Goal: Find specific page/section: Find specific page/section

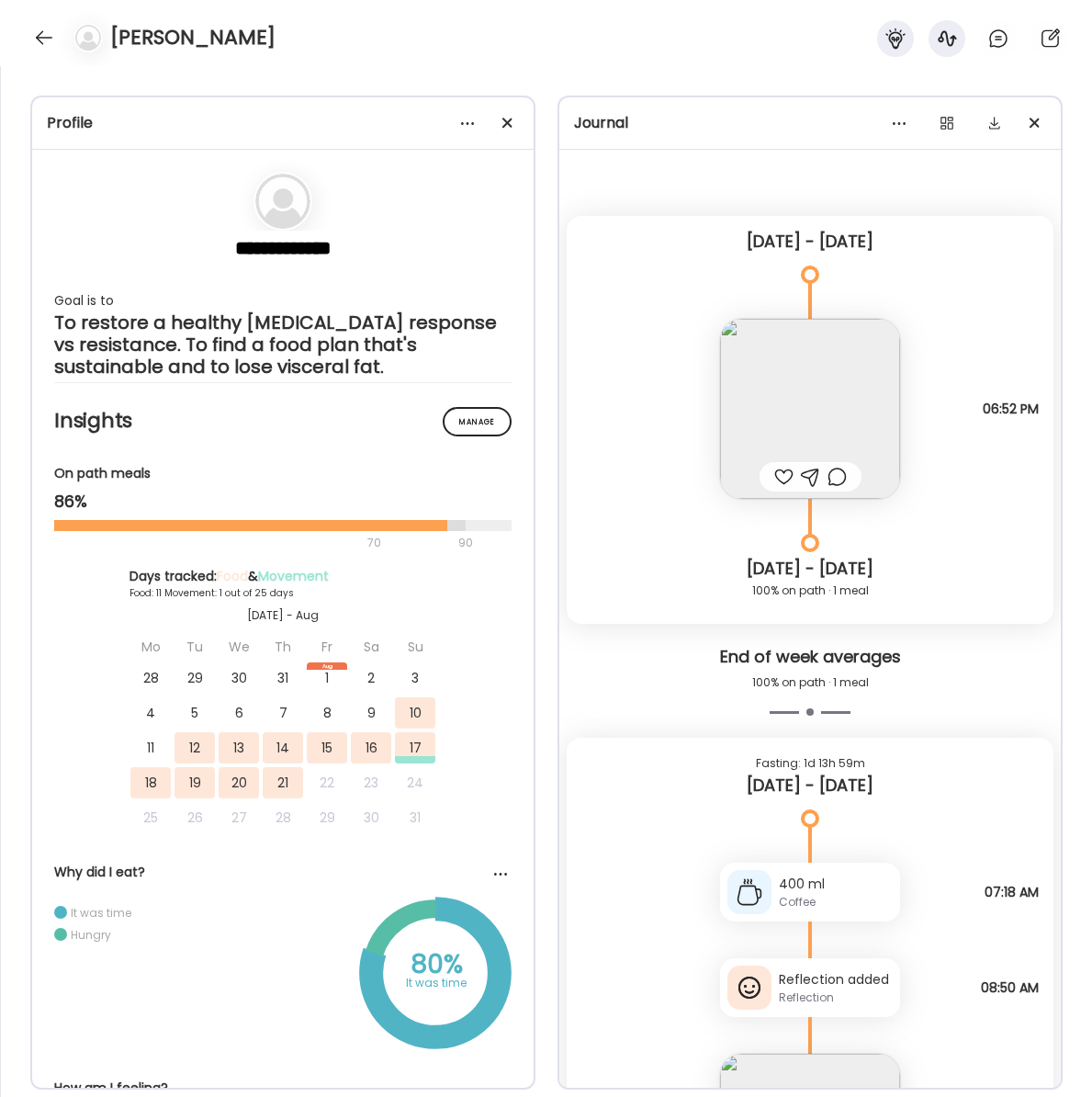
scroll to position [1563, 0]
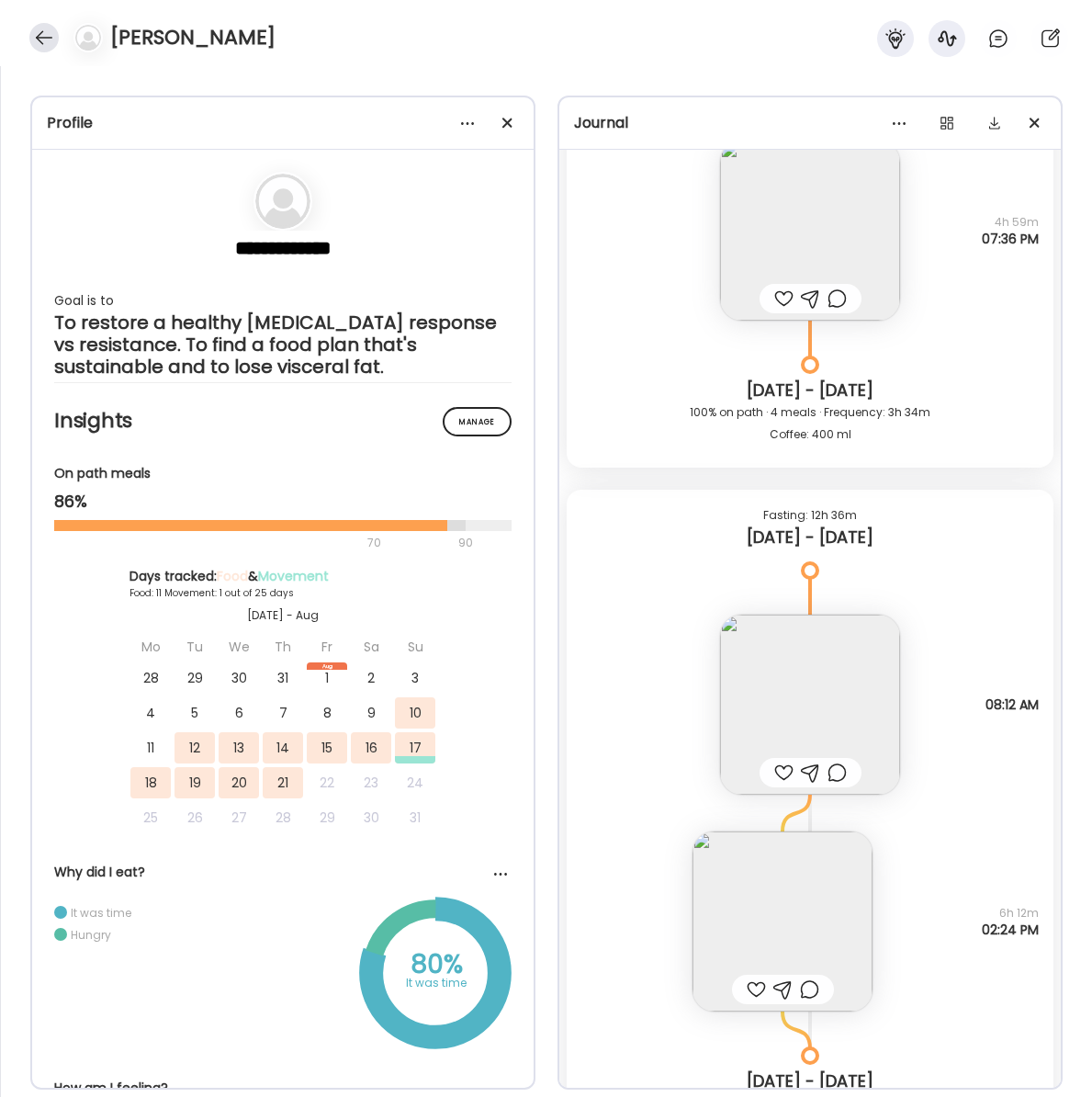
click at [45, 38] on div at bounding box center [44, 38] width 29 height 29
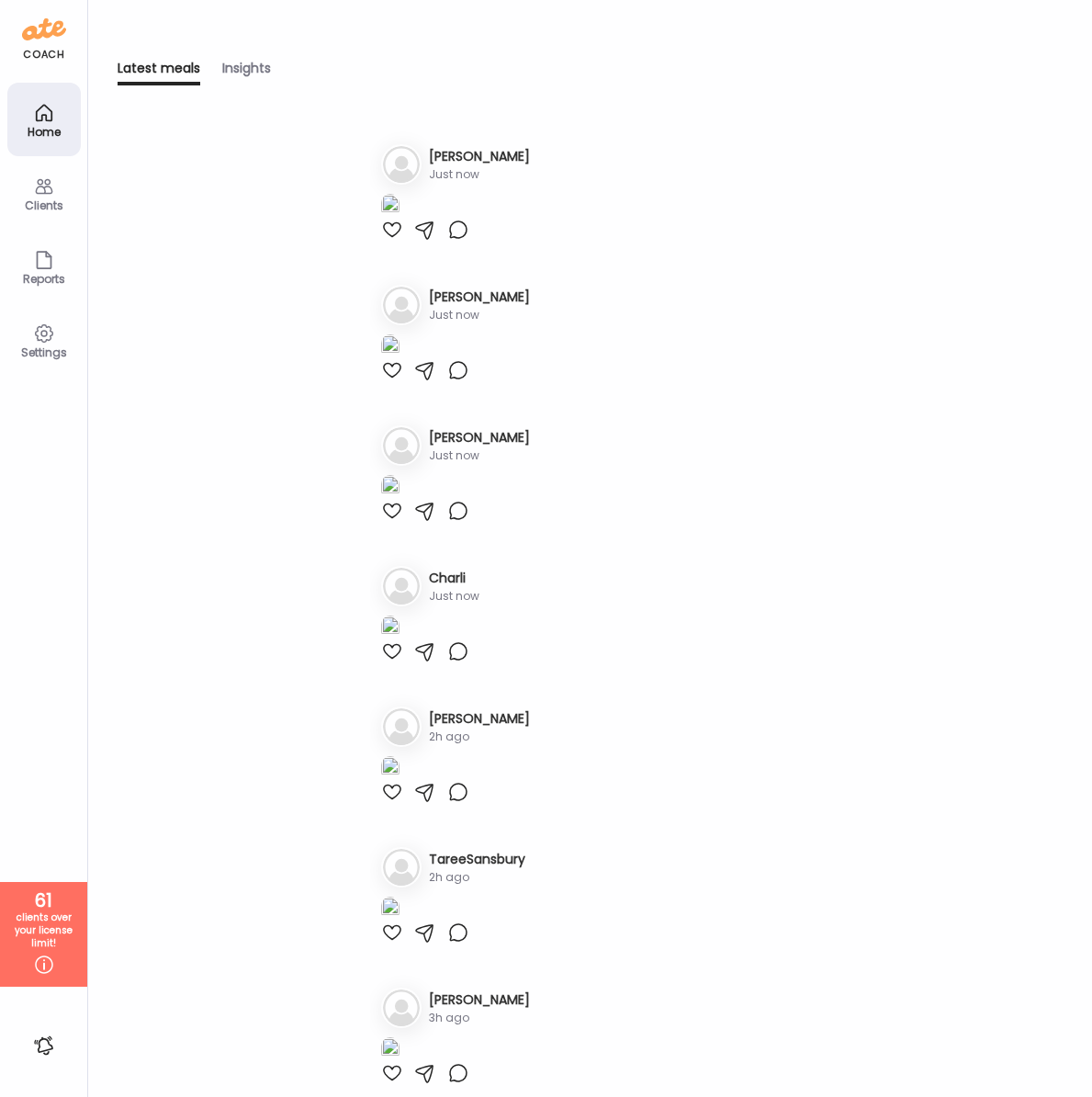
click at [56, 189] on div "Clients" at bounding box center [44, 192] width 73 height 73
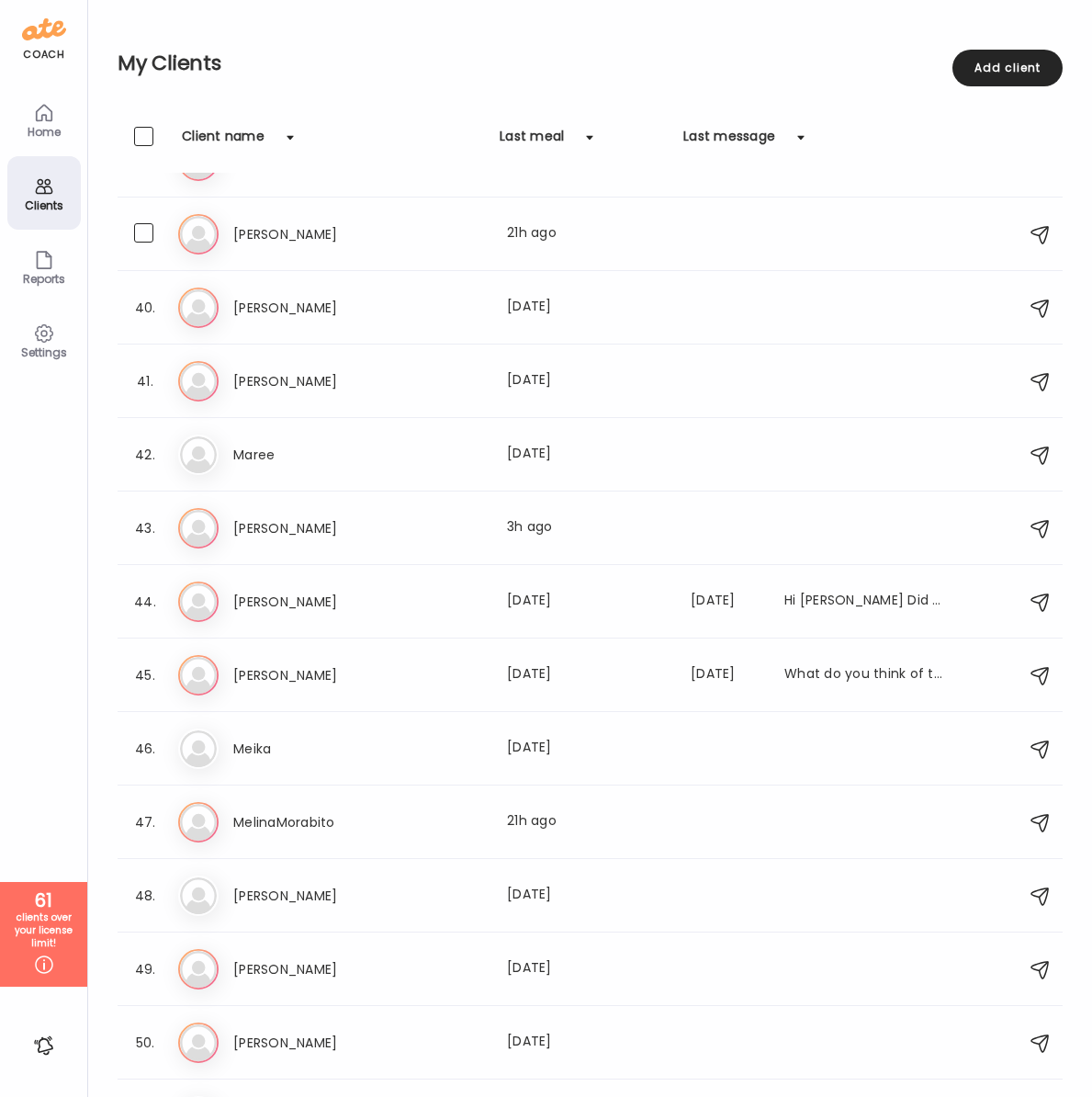
scroll to position [2820, 0]
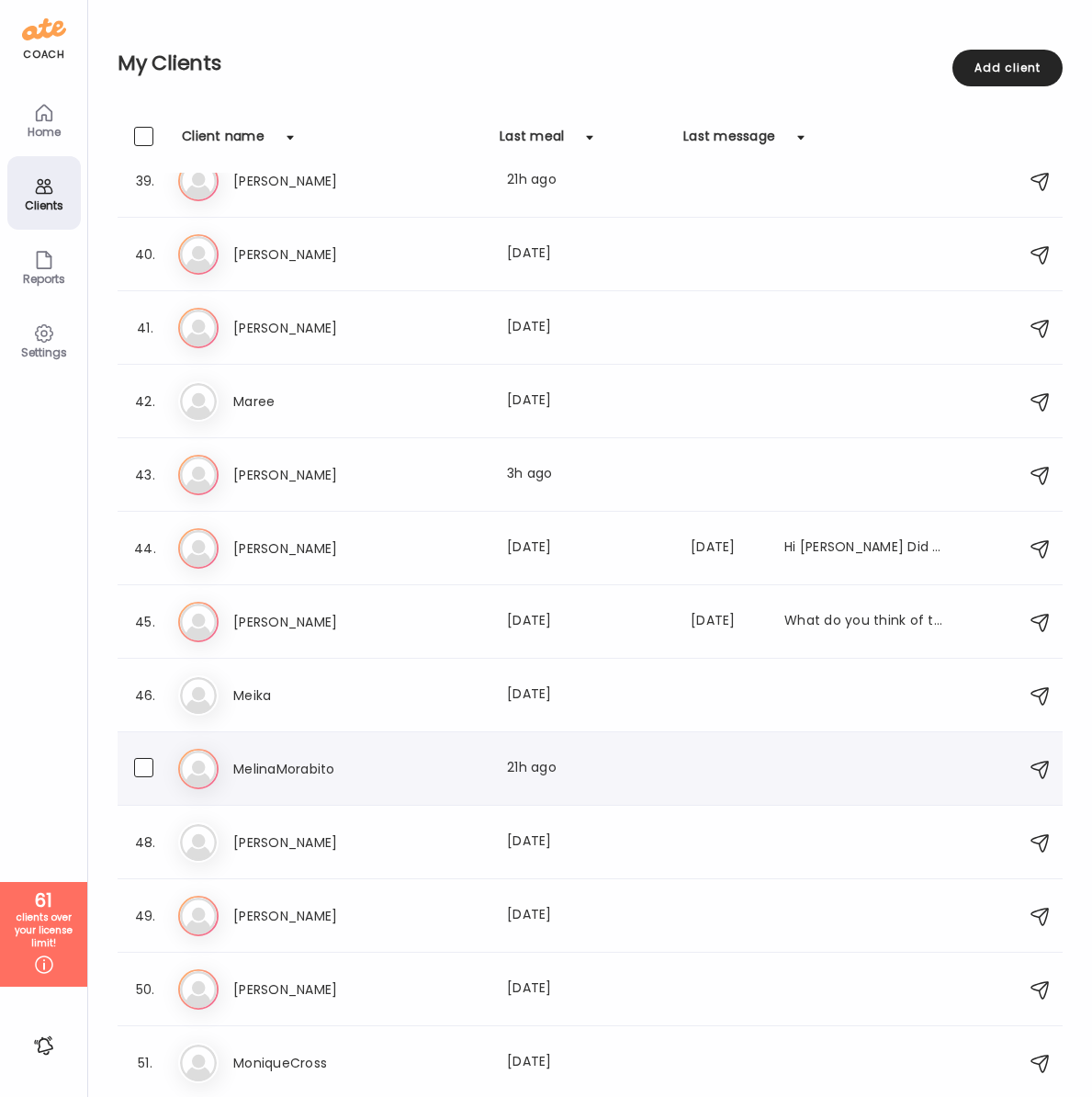
click at [276, 767] on h3 "MelinaMorabito" at bounding box center [314, 768] width 162 height 22
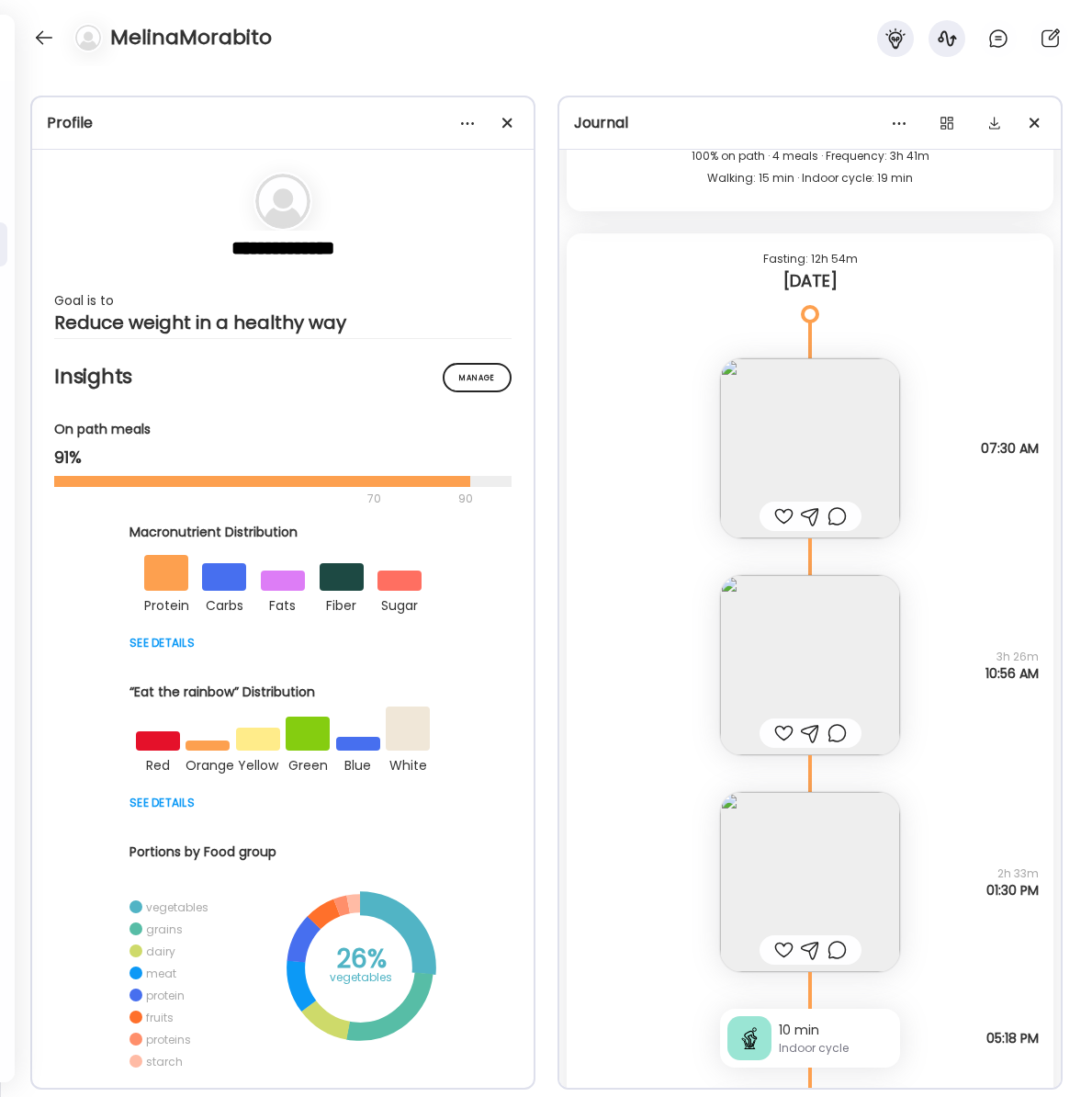
scroll to position [26200, 0]
click at [798, 648] on img at bounding box center [809, 666] width 180 height 180
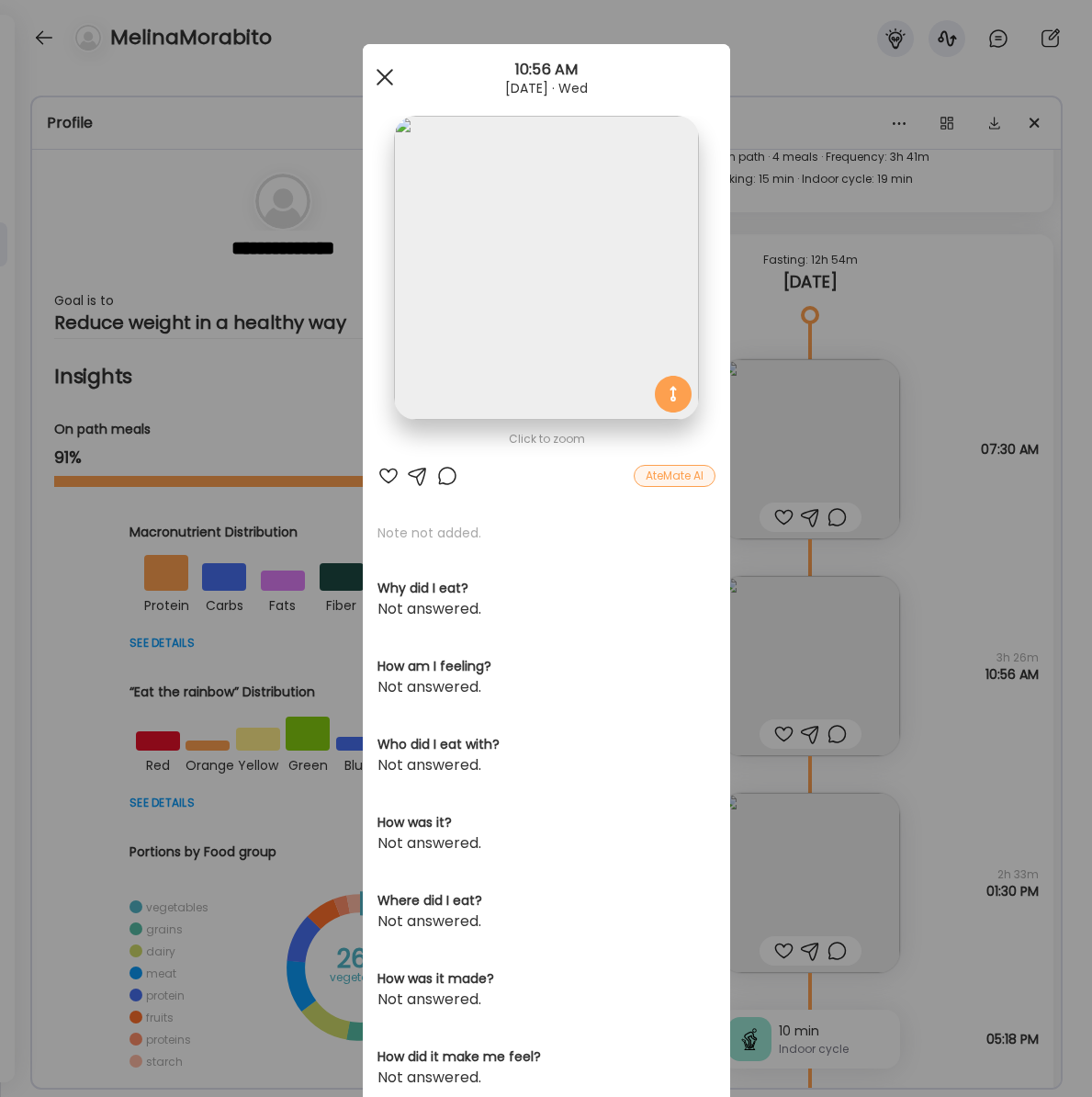
click at [397, 79] on div at bounding box center [385, 77] width 37 height 37
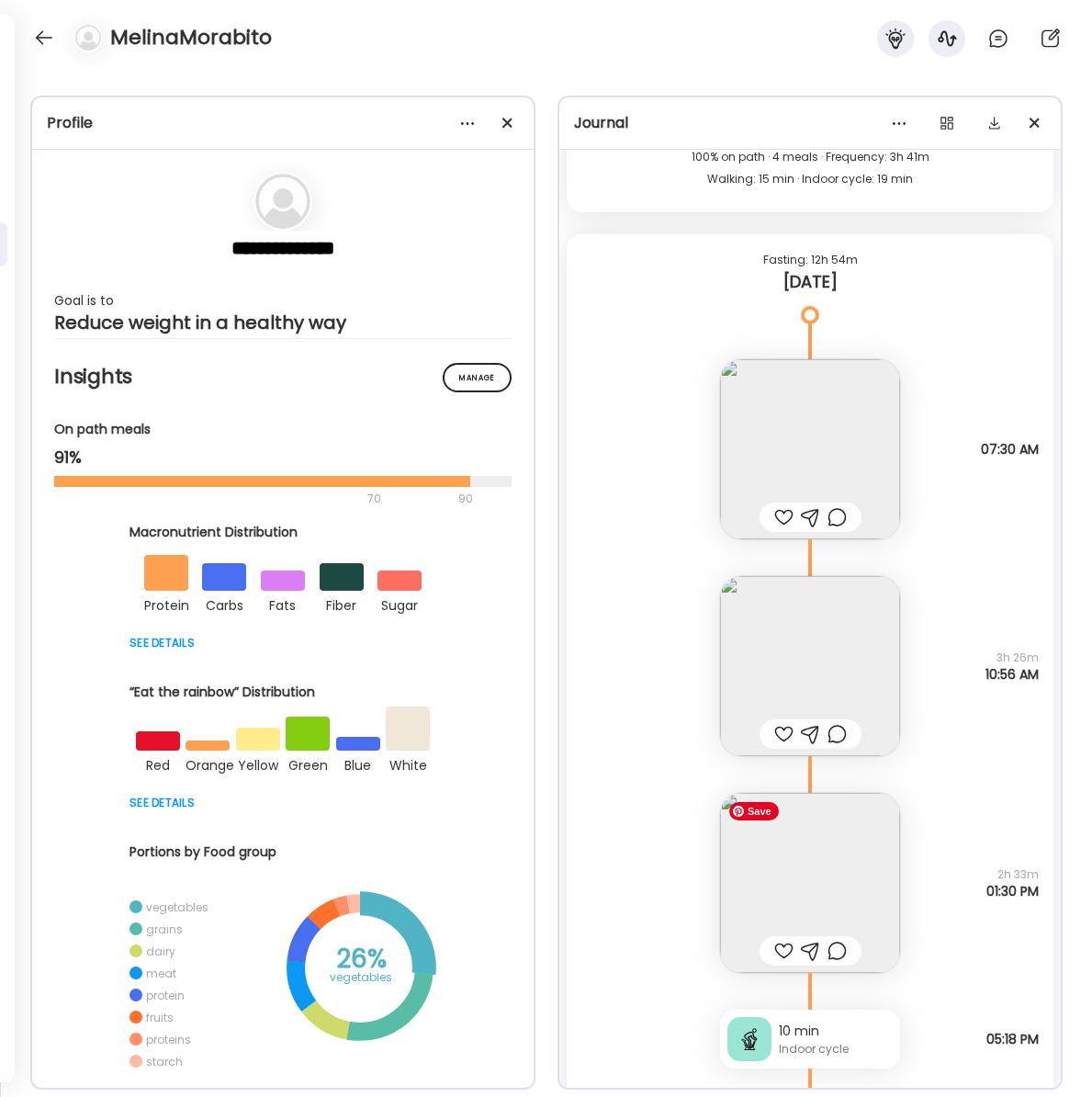
click at [808, 868] on img at bounding box center [809, 882] width 180 height 180
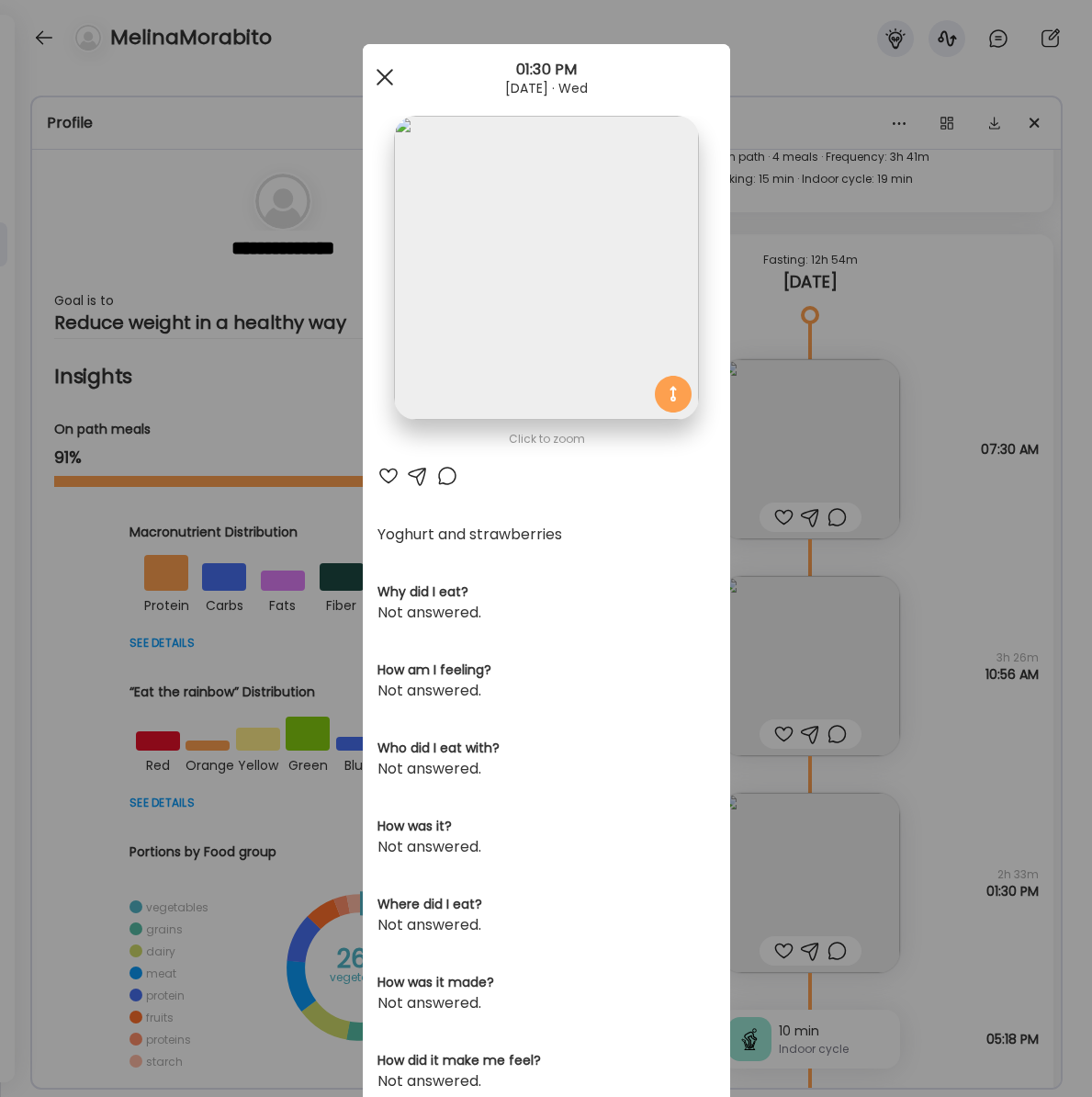
click at [388, 74] on div at bounding box center [385, 77] width 37 height 37
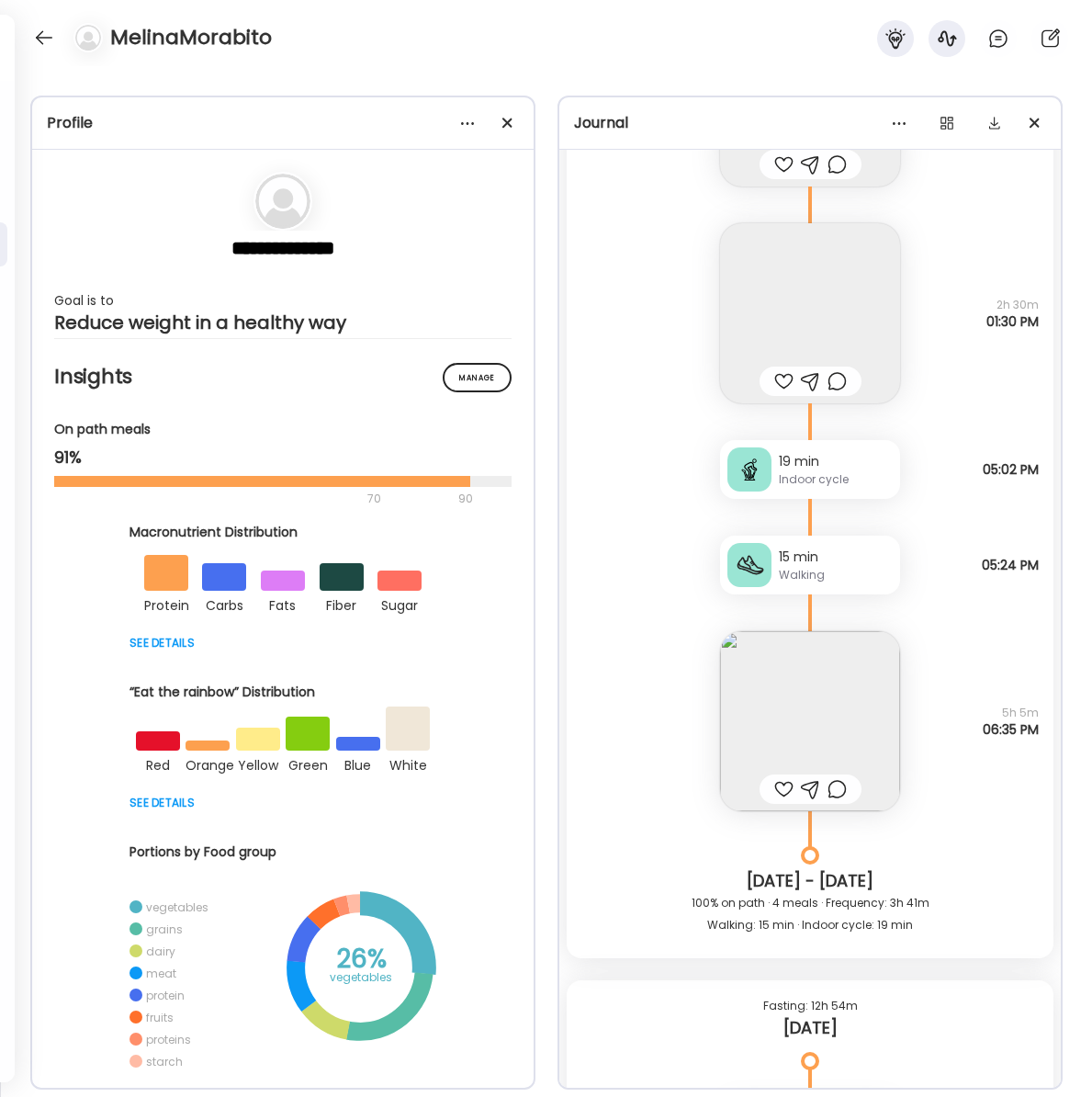
scroll to position [25420, 0]
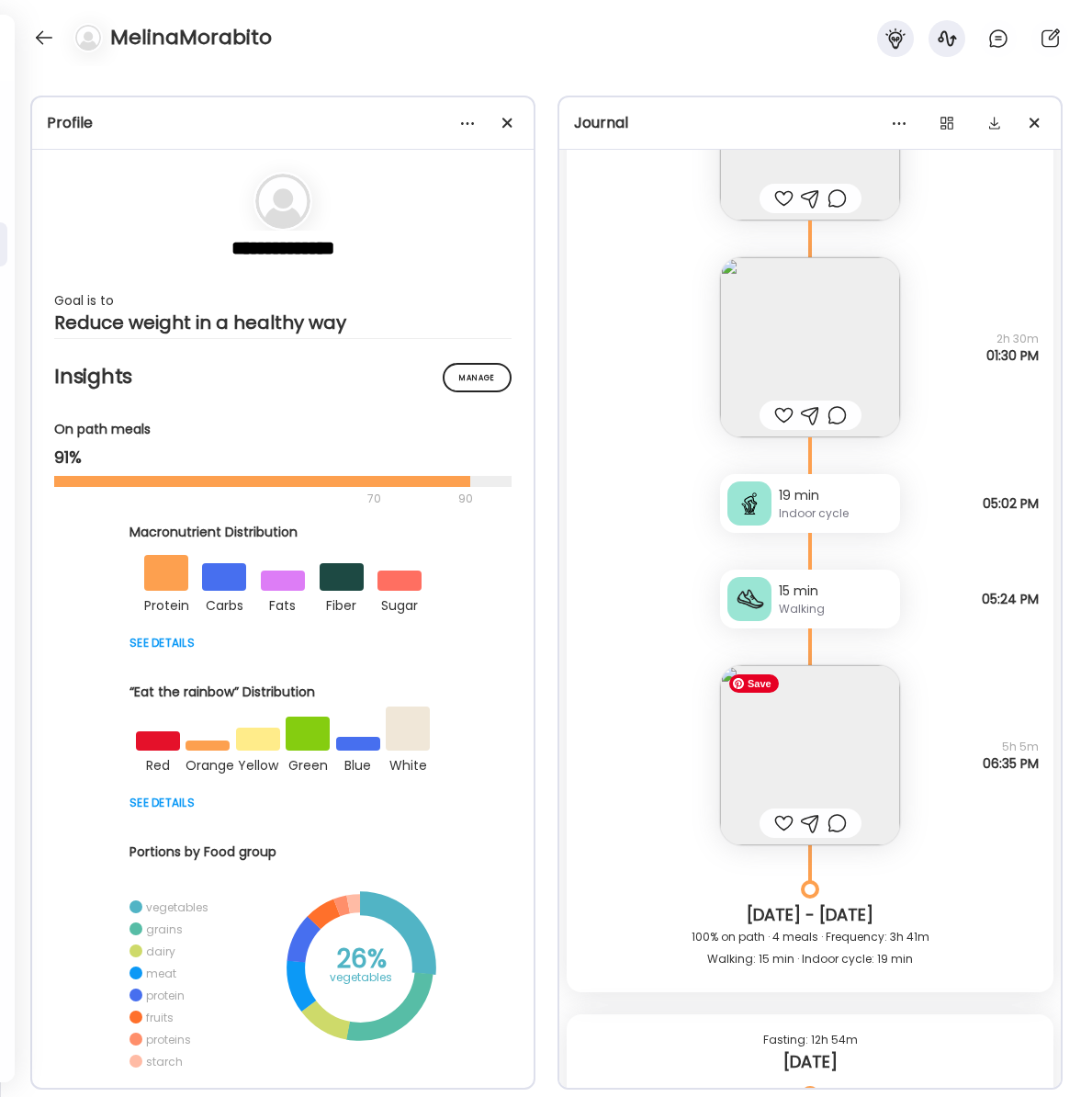
click at [825, 759] on img at bounding box center [809, 755] width 180 height 180
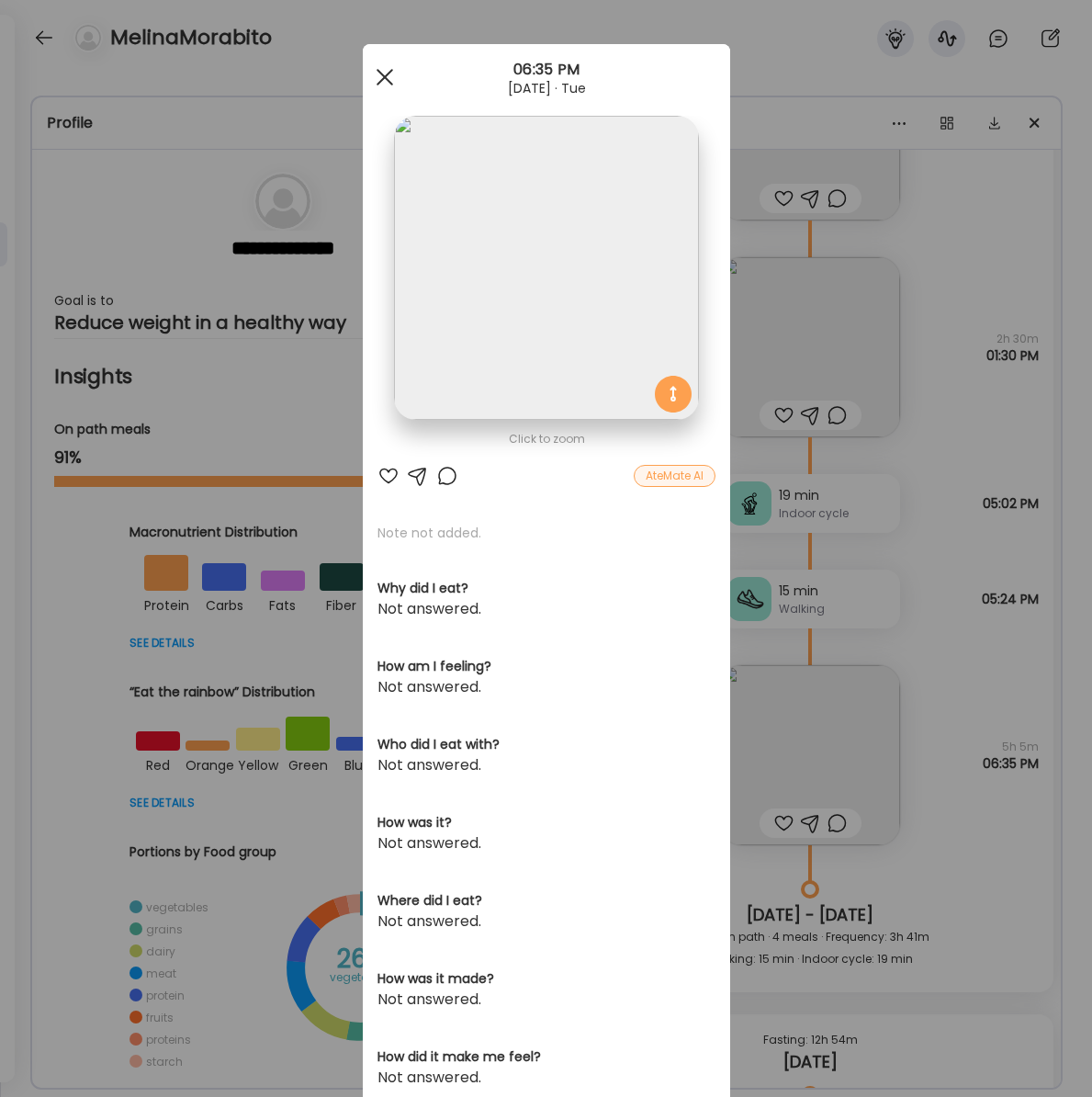
click at [382, 83] on div at bounding box center [385, 77] width 37 height 37
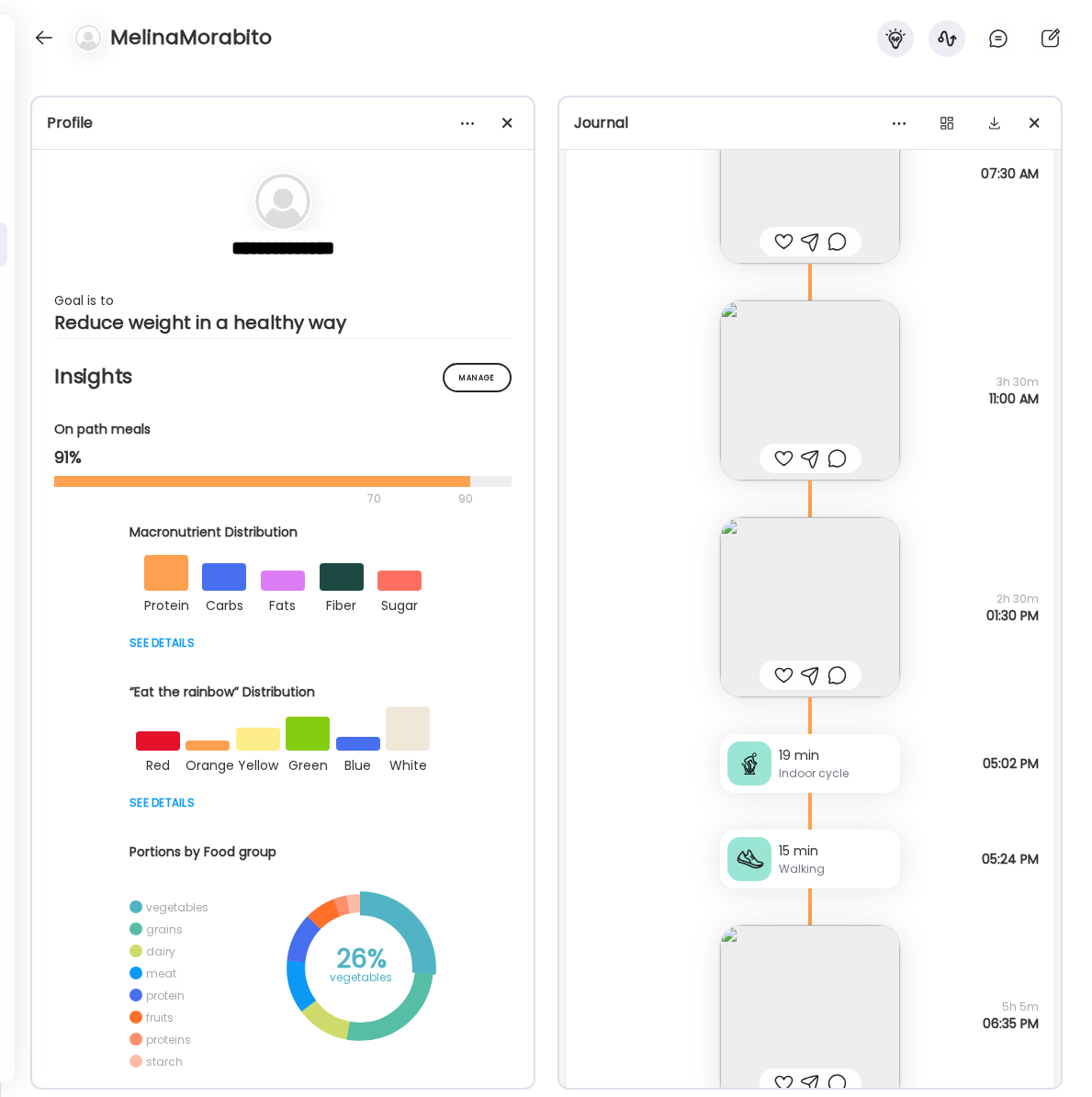
scroll to position [24961, 0]
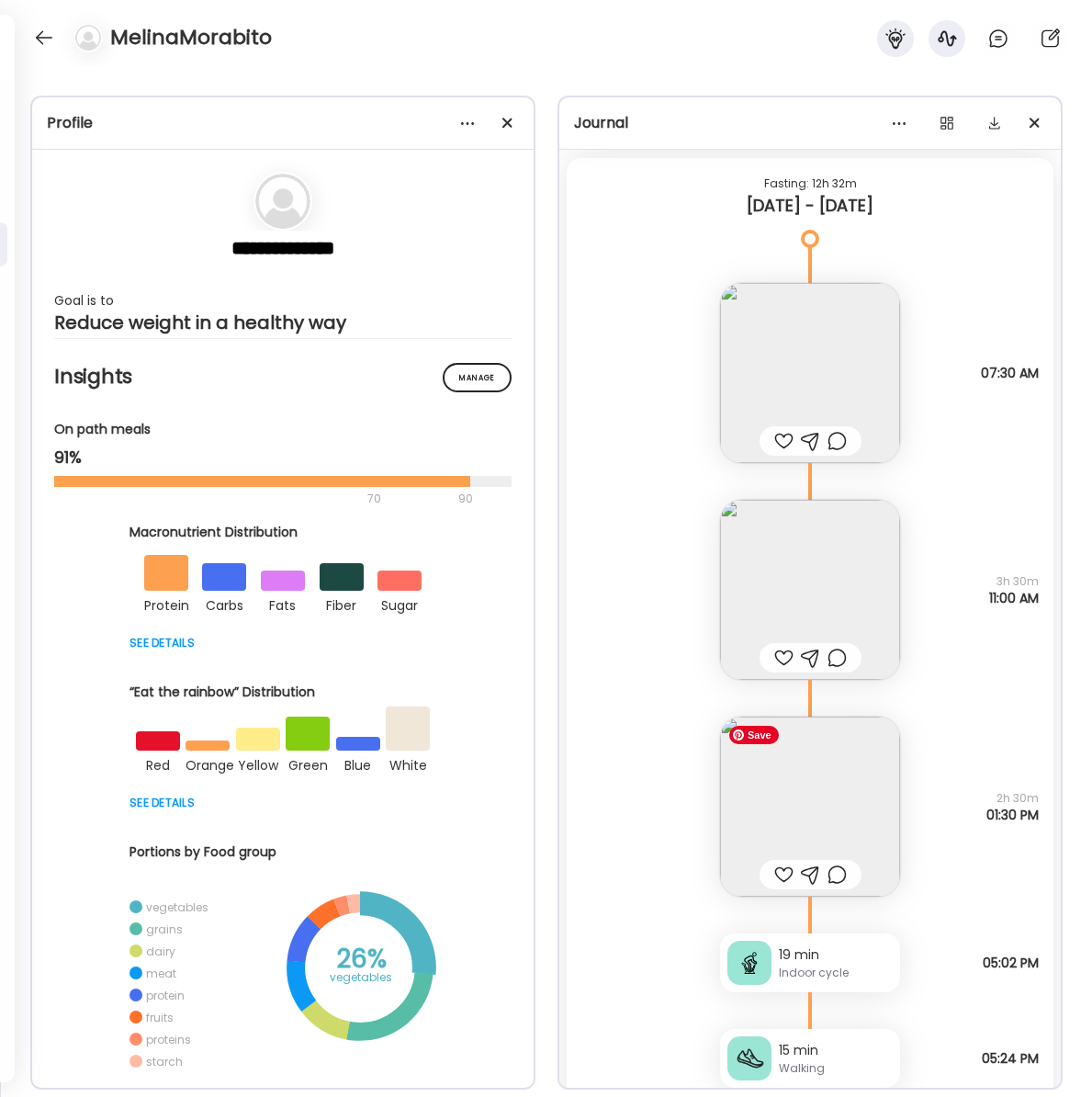
click at [839, 813] on img at bounding box center [809, 806] width 180 height 180
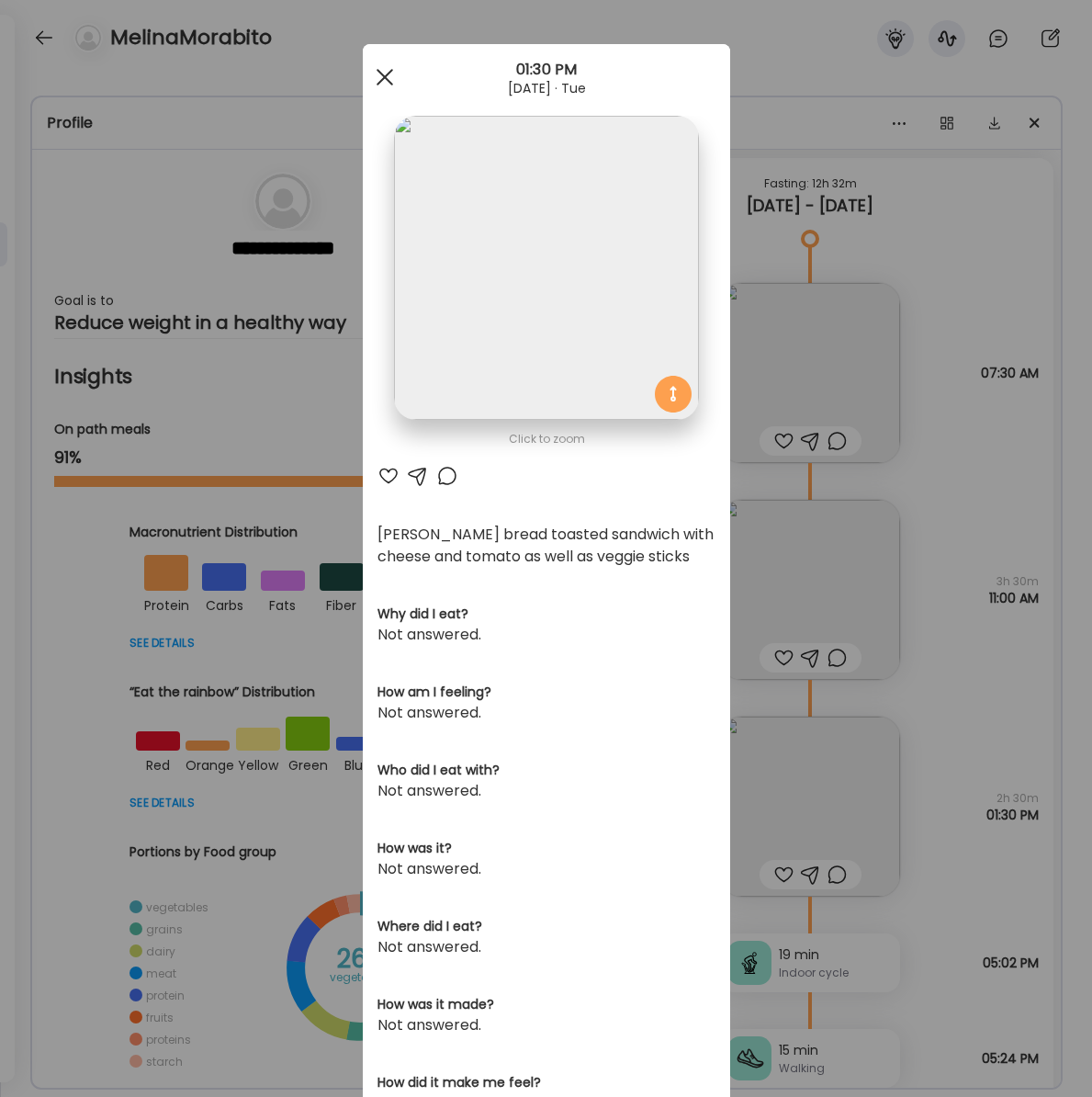
click at [377, 76] on div at bounding box center [385, 77] width 37 height 37
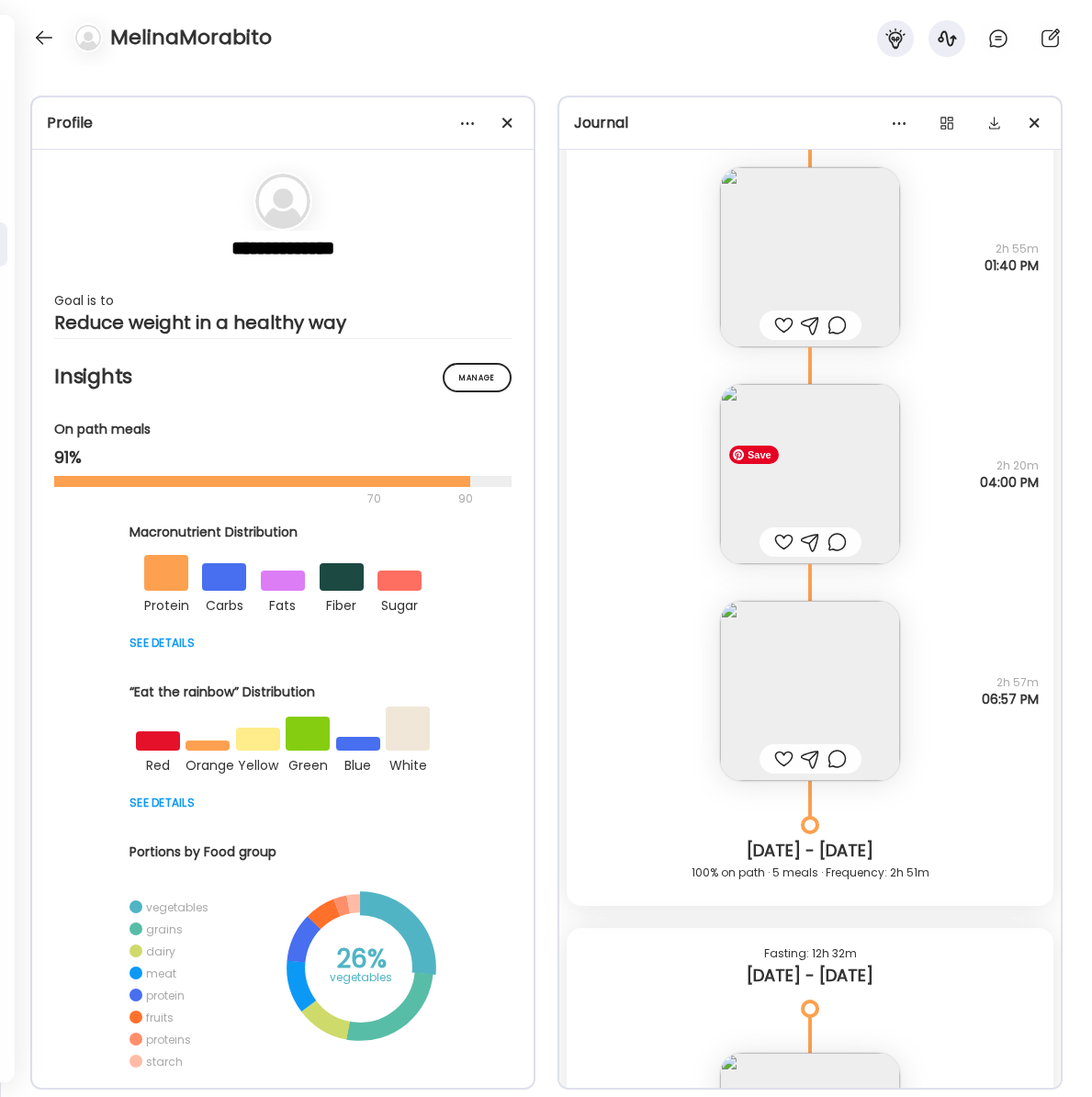
scroll to position [24165, 0]
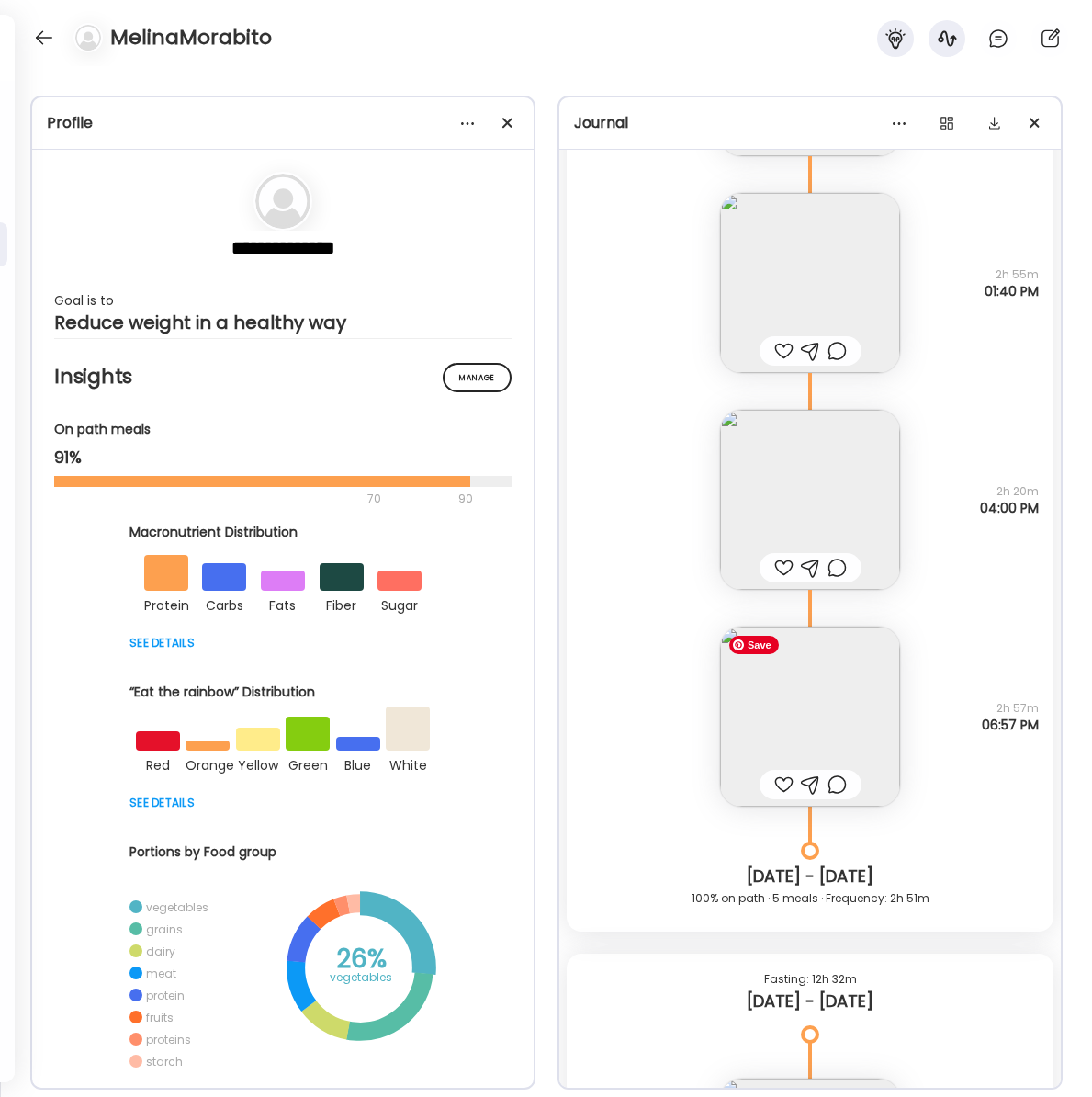
click at [836, 688] on img at bounding box center [809, 716] width 180 height 180
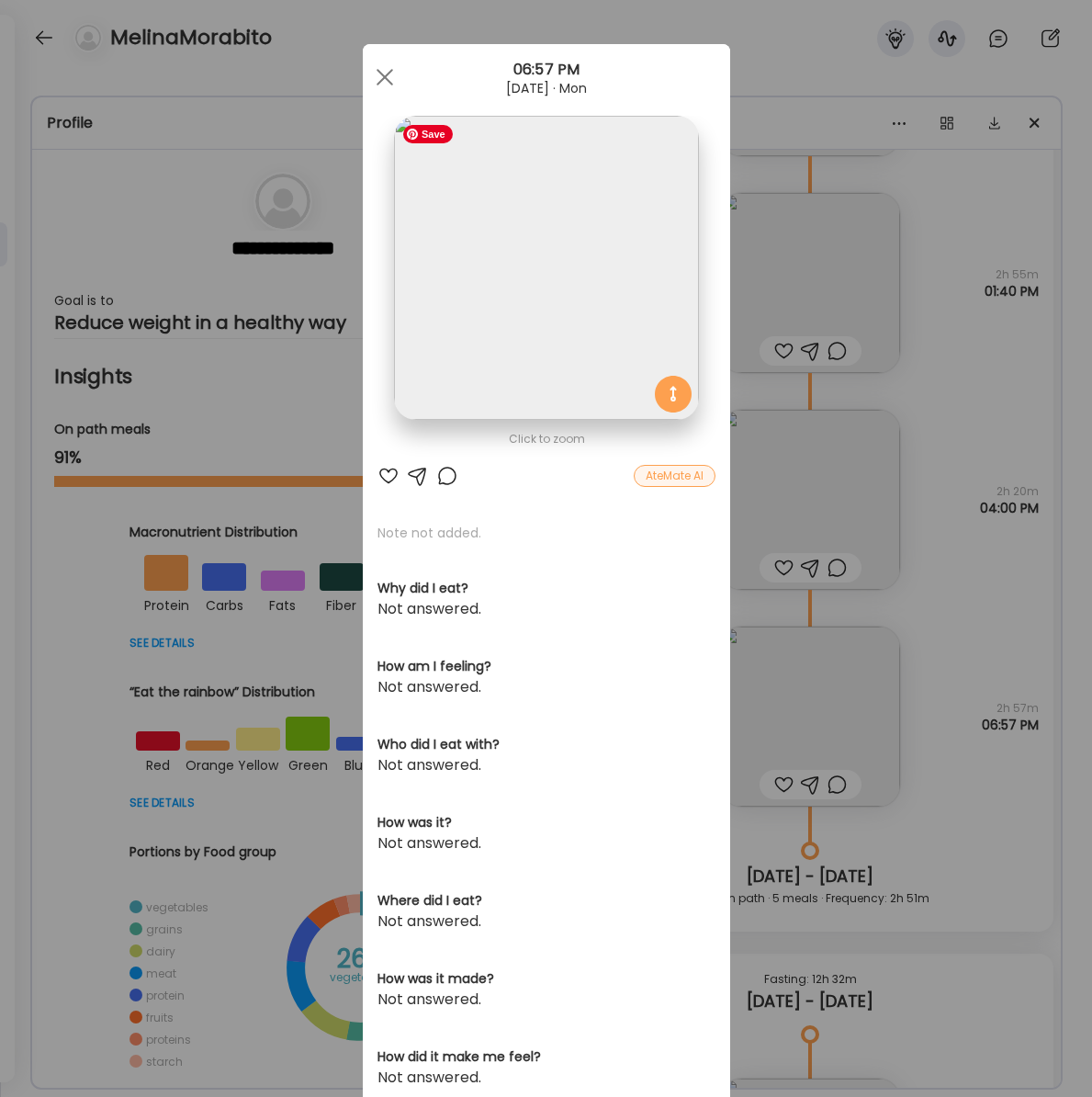
click at [532, 372] on img at bounding box center [546, 268] width 304 height 304
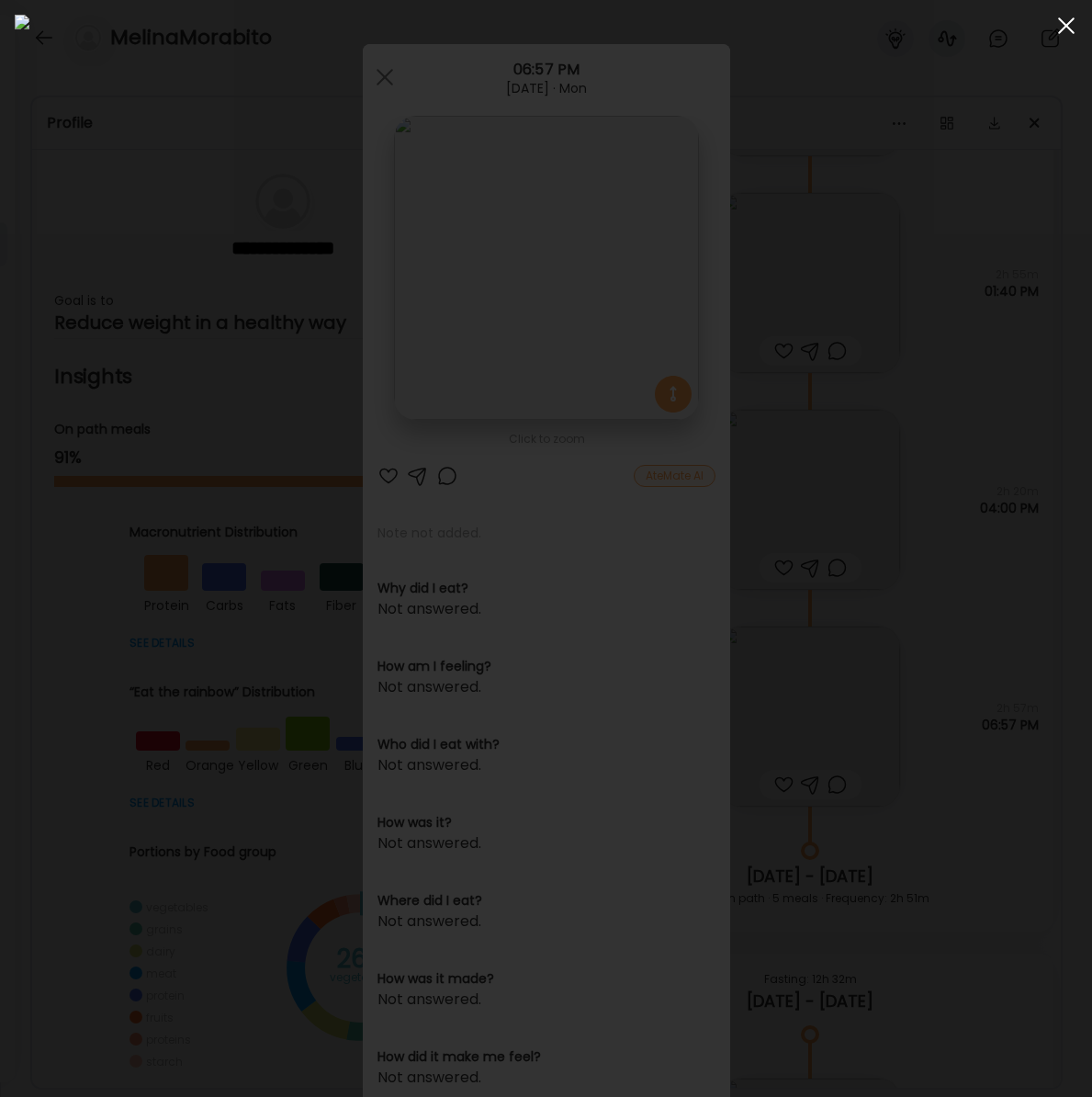
click at [1063, 22] on span at bounding box center [1066, 25] width 17 height 17
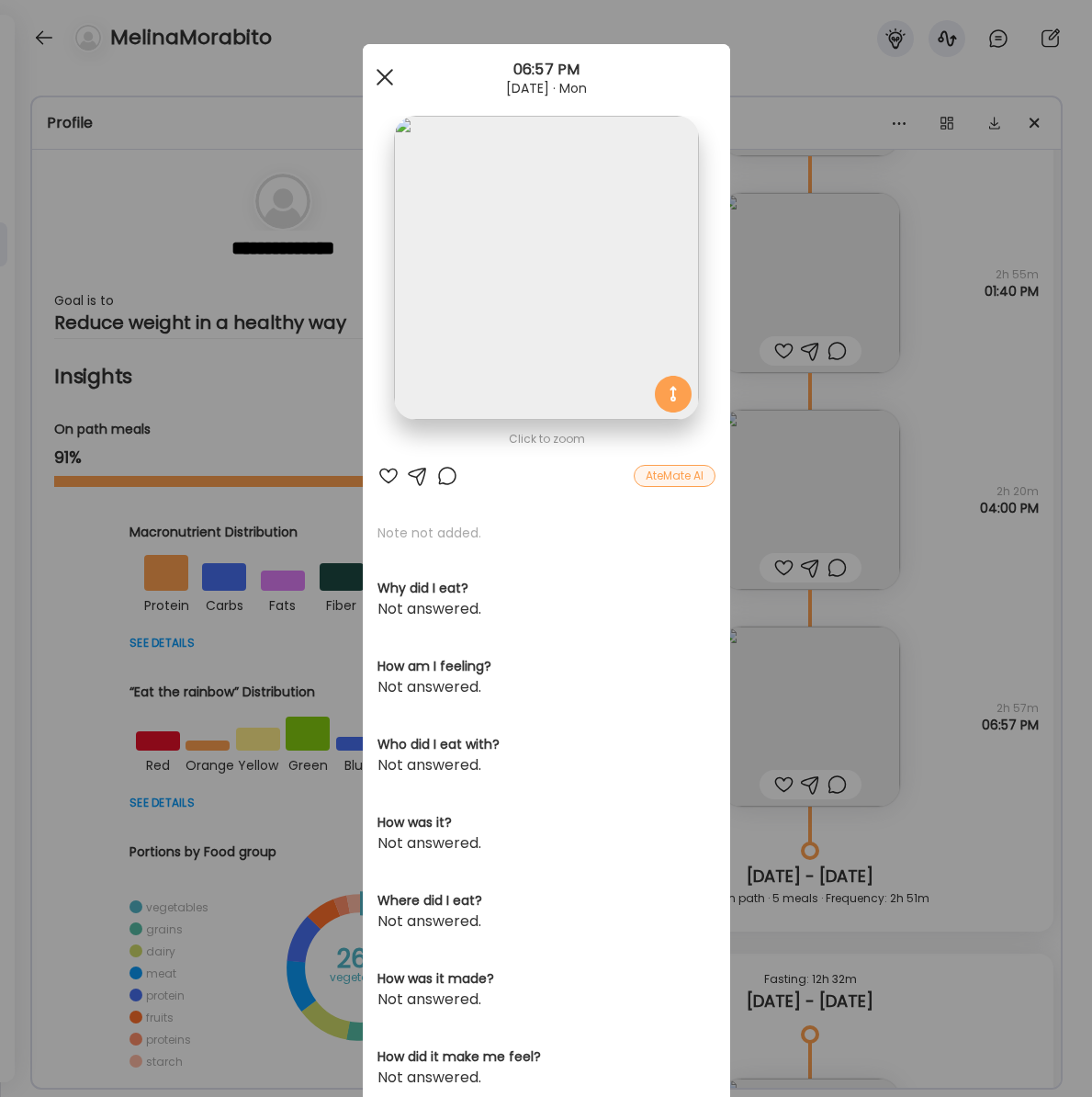
click at [382, 81] on div at bounding box center [385, 77] width 37 height 37
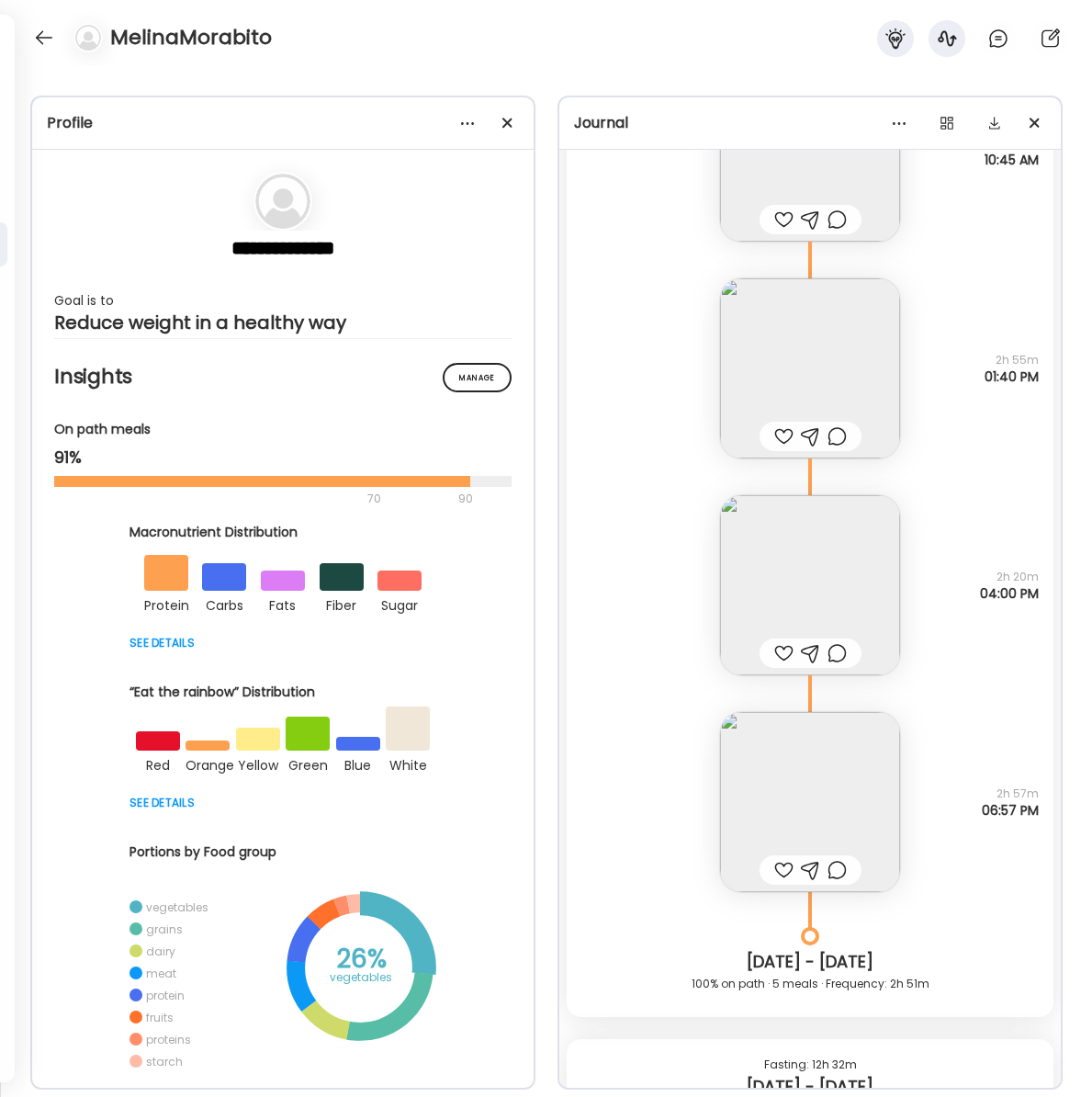
scroll to position [24092, 0]
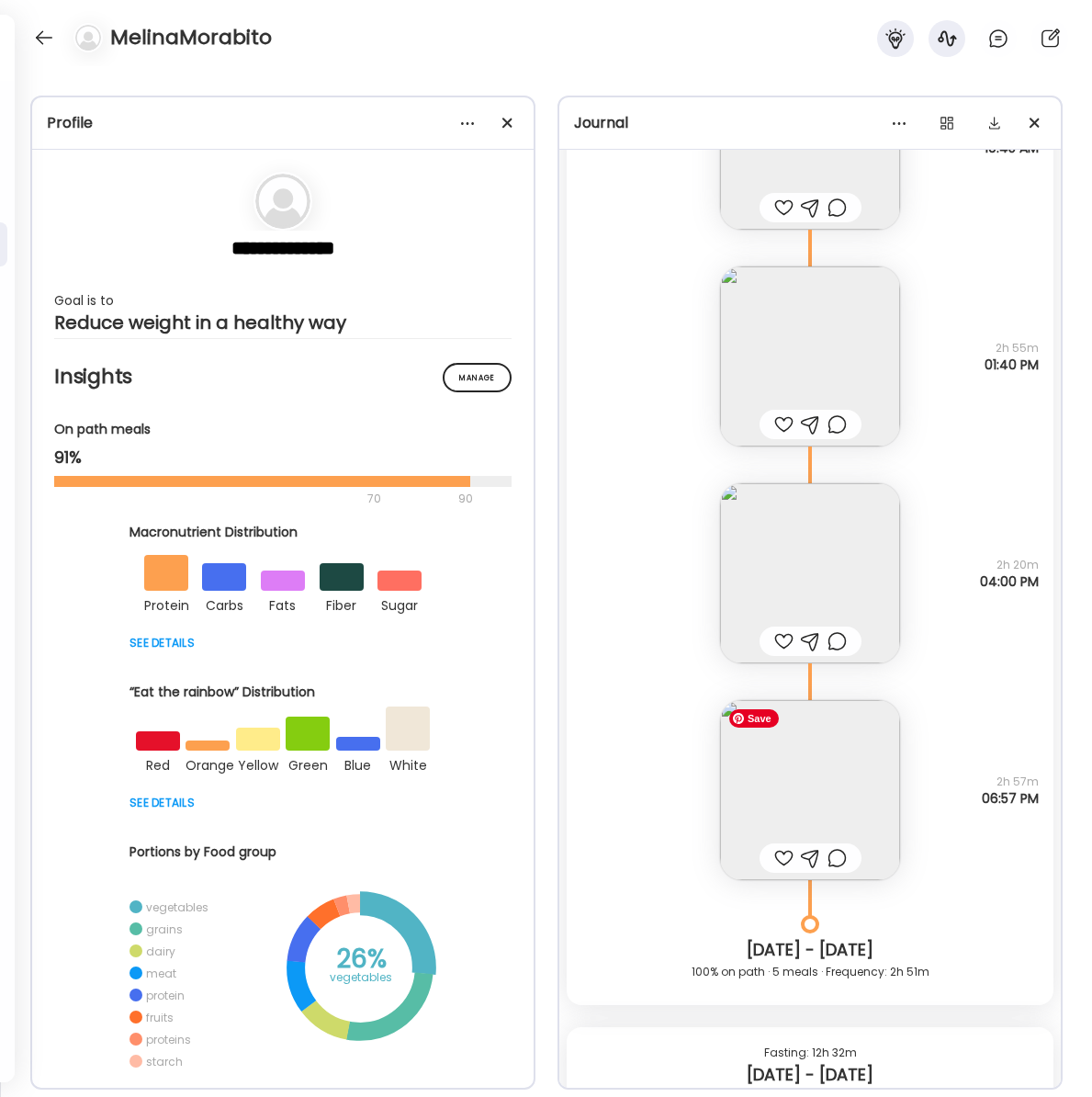
click at [829, 750] on img at bounding box center [809, 790] width 180 height 180
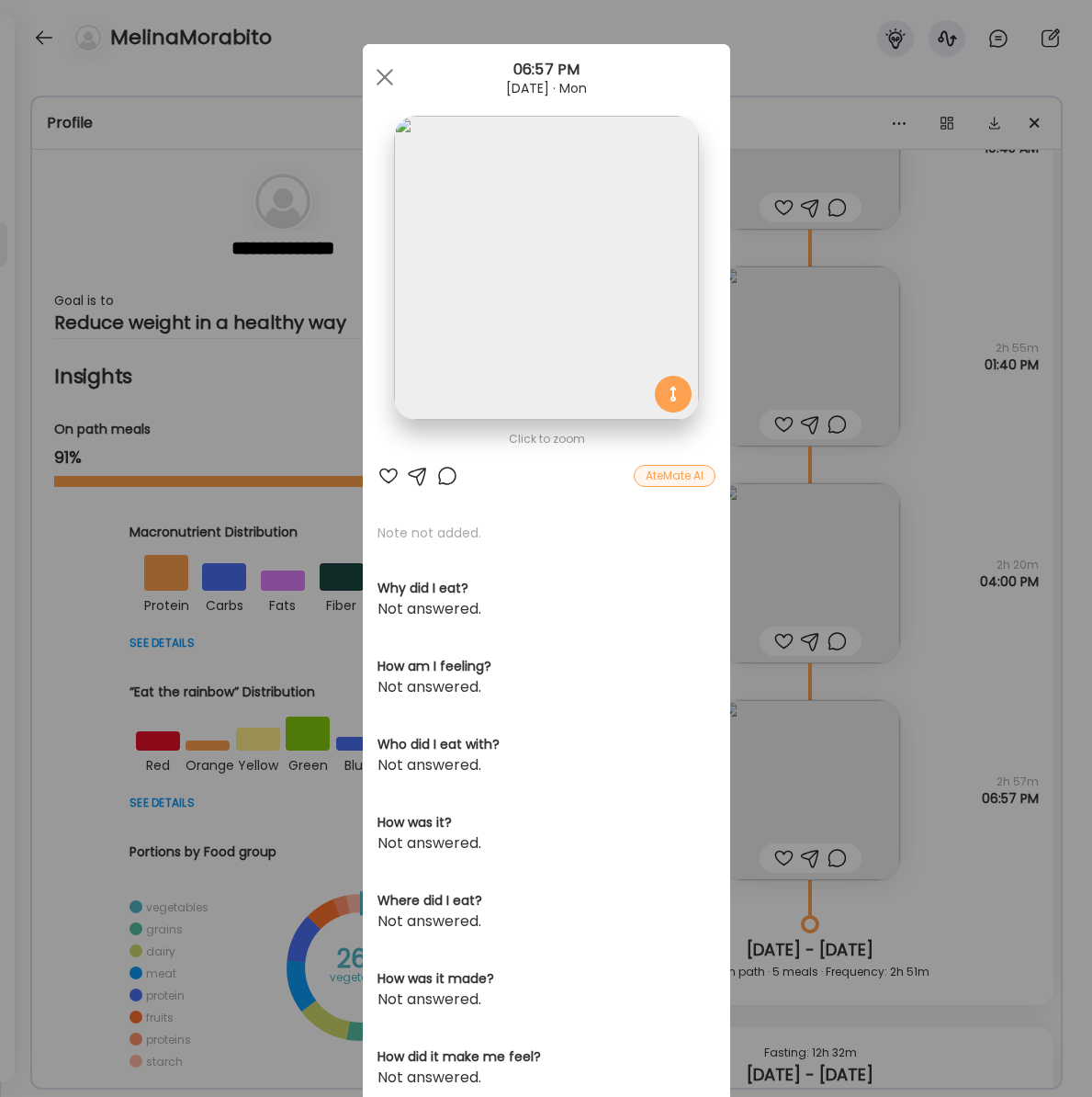
click at [386, 83] on div at bounding box center [385, 77] width 37 height 37
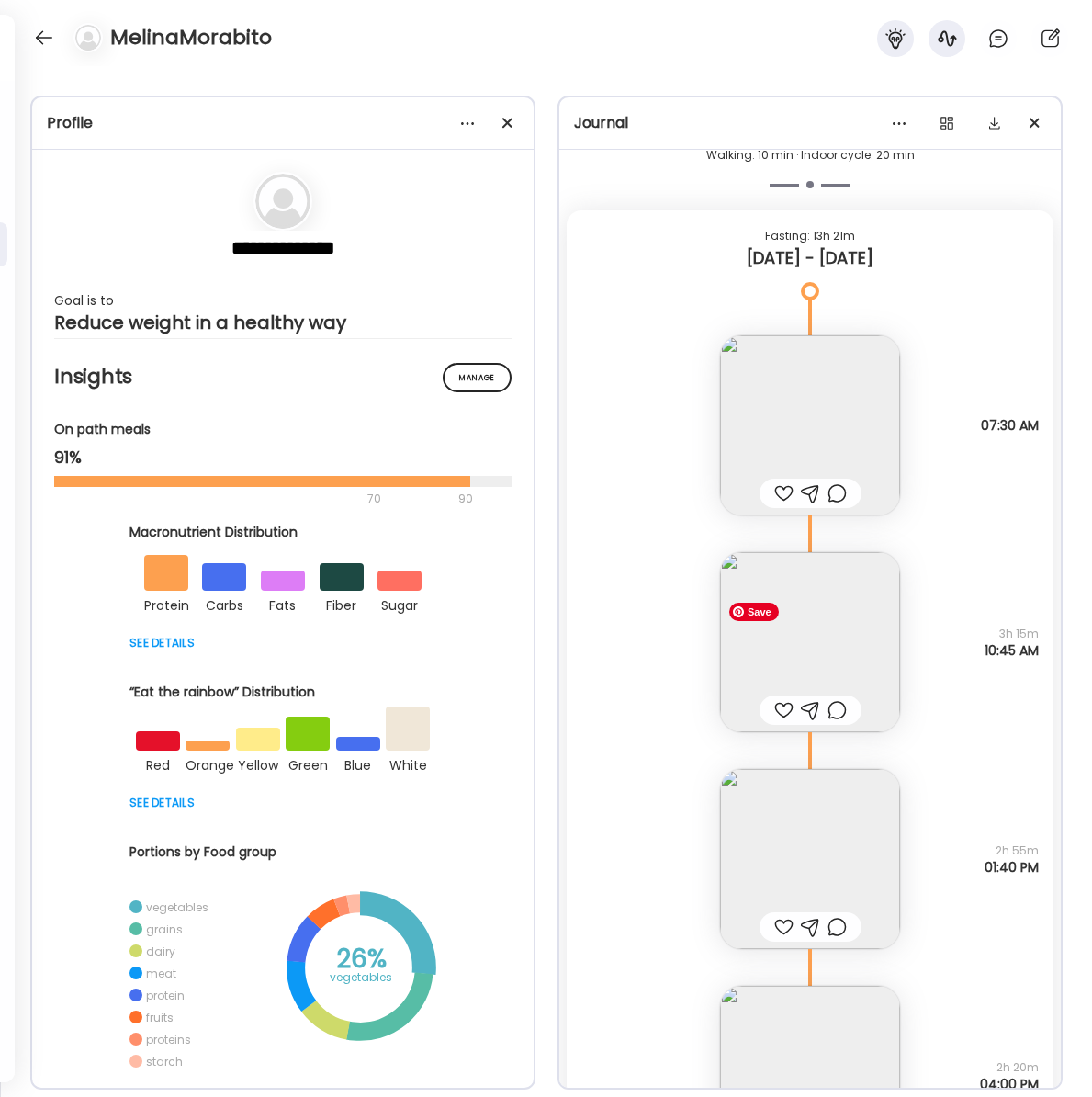
scroll to position [23584, 0]
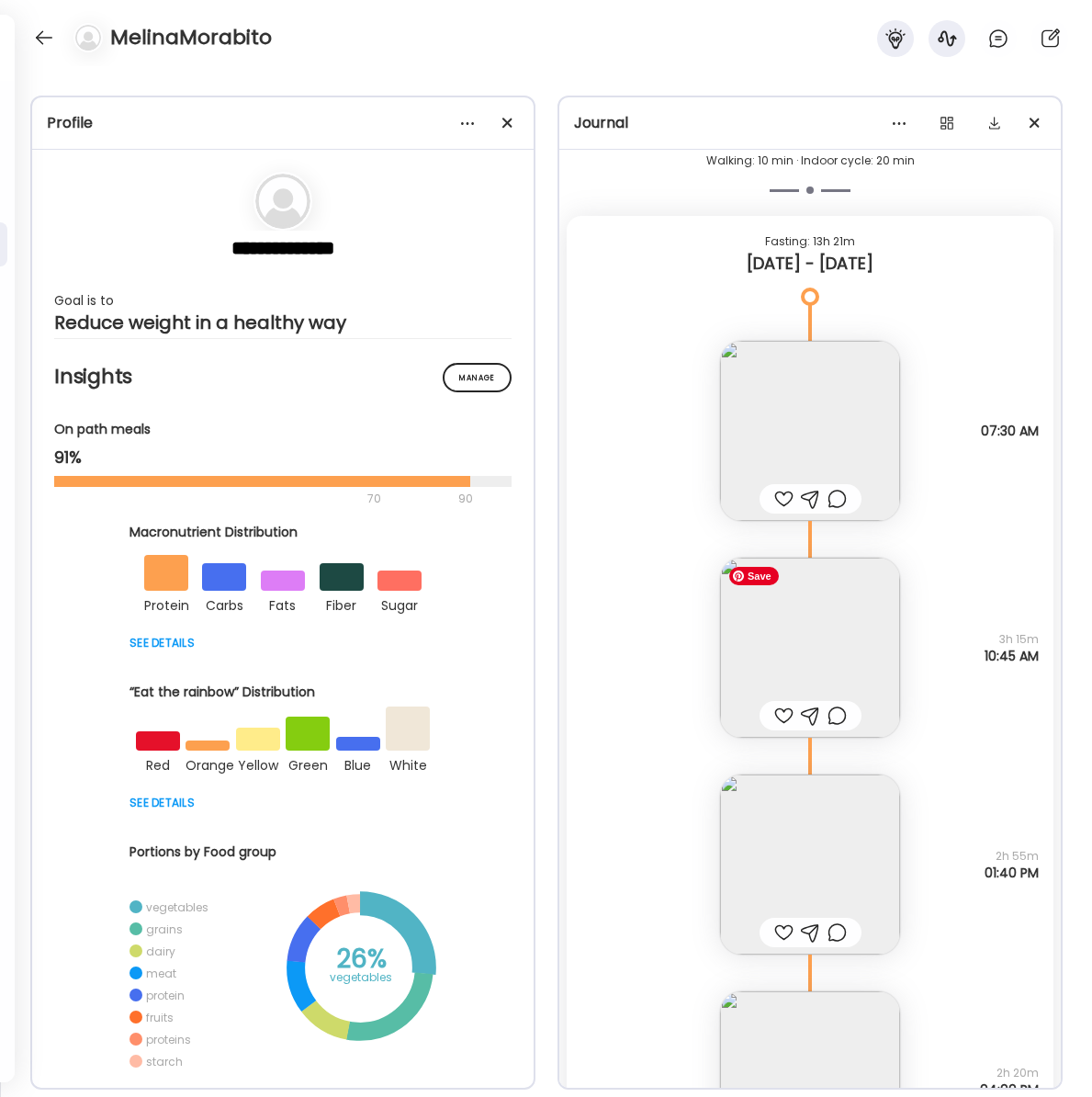
click at [785, 645] on img at bounding box center [809, 647] width 180 height 180
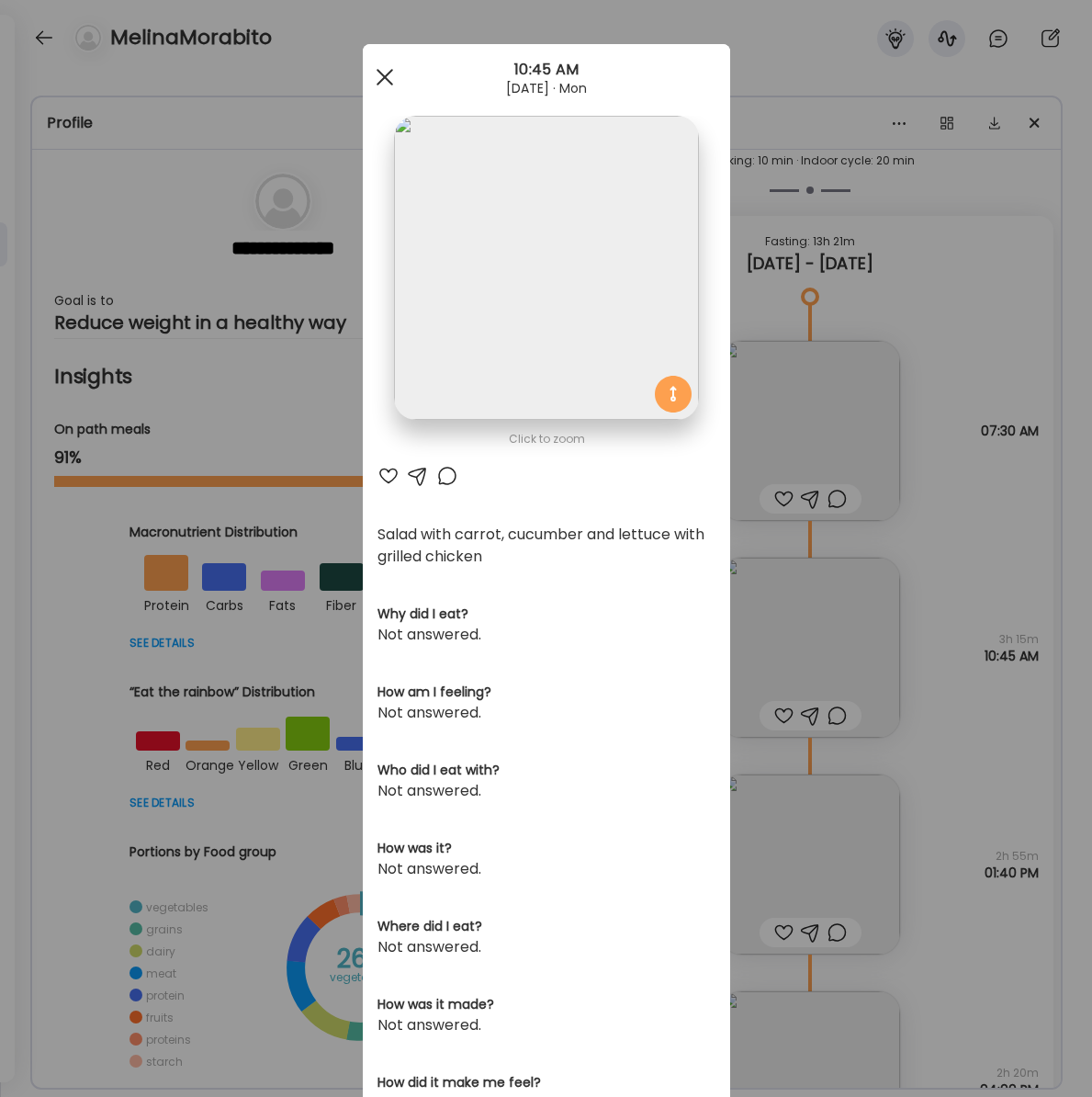
click at [374, 78] on div at bounding box center [385, 77] width 37 height 37
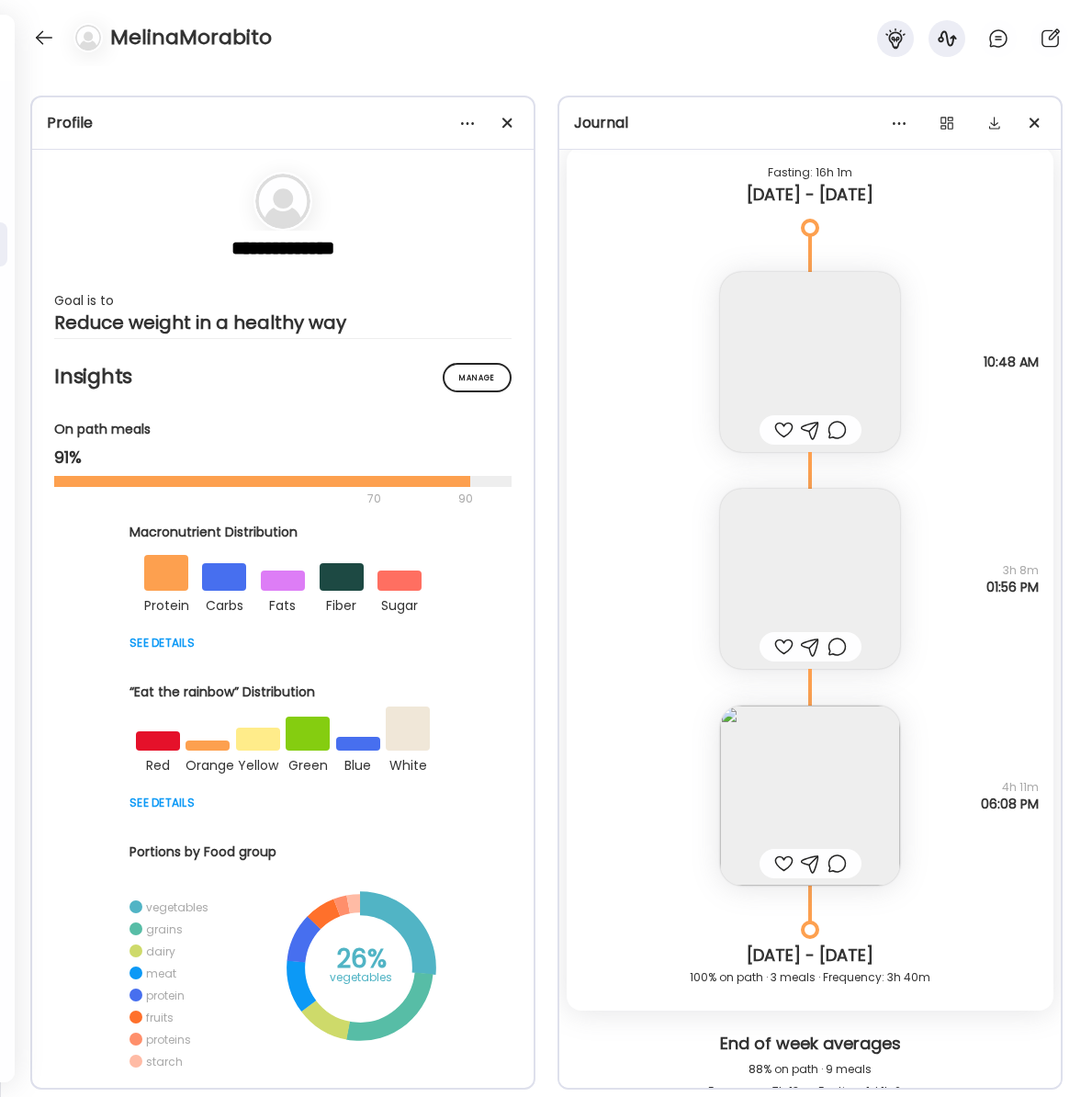
scroll to position [22612, 0]
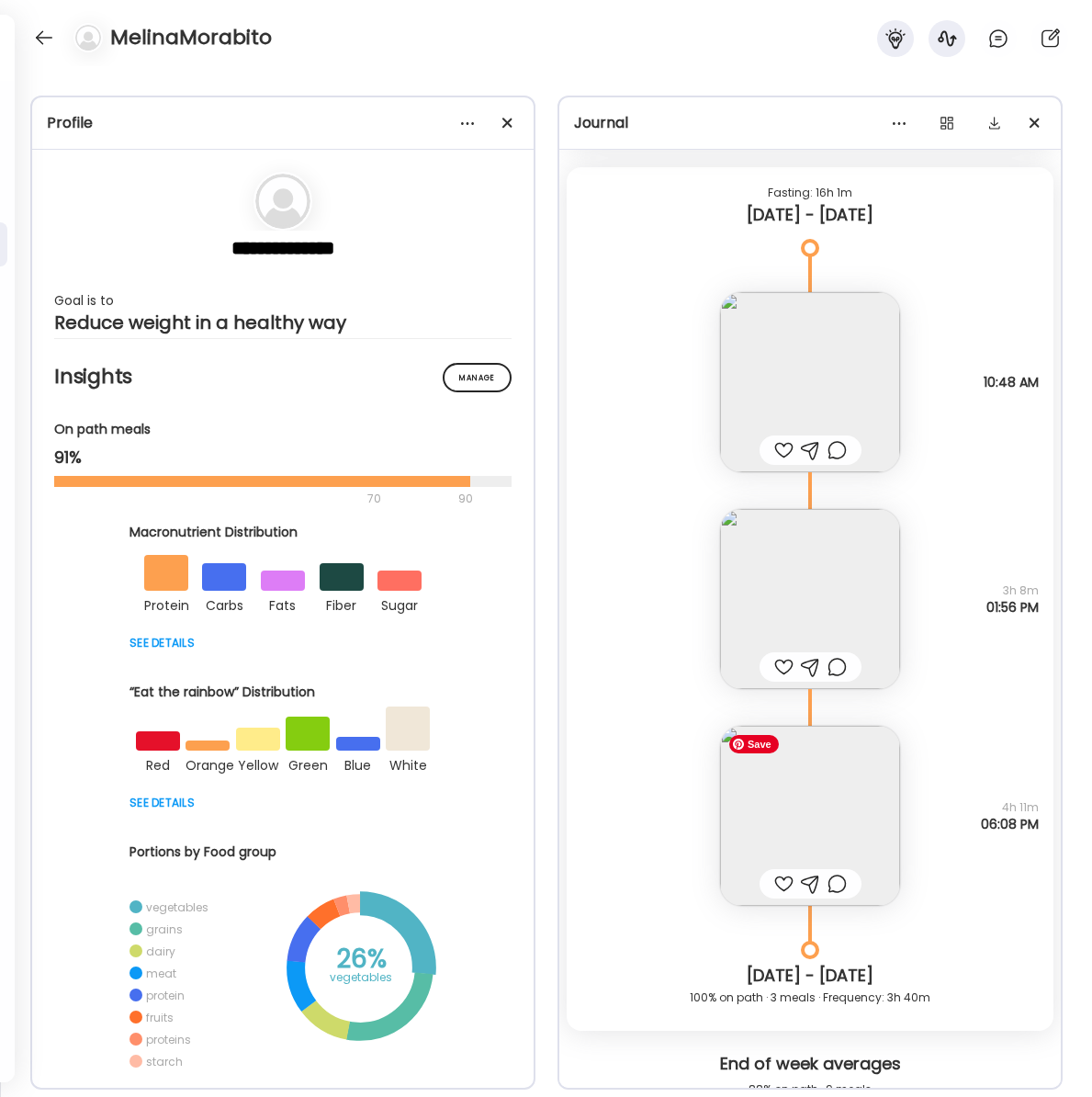
click at [823, 795] on img at bounding box center [809, 815] width 180 height 180
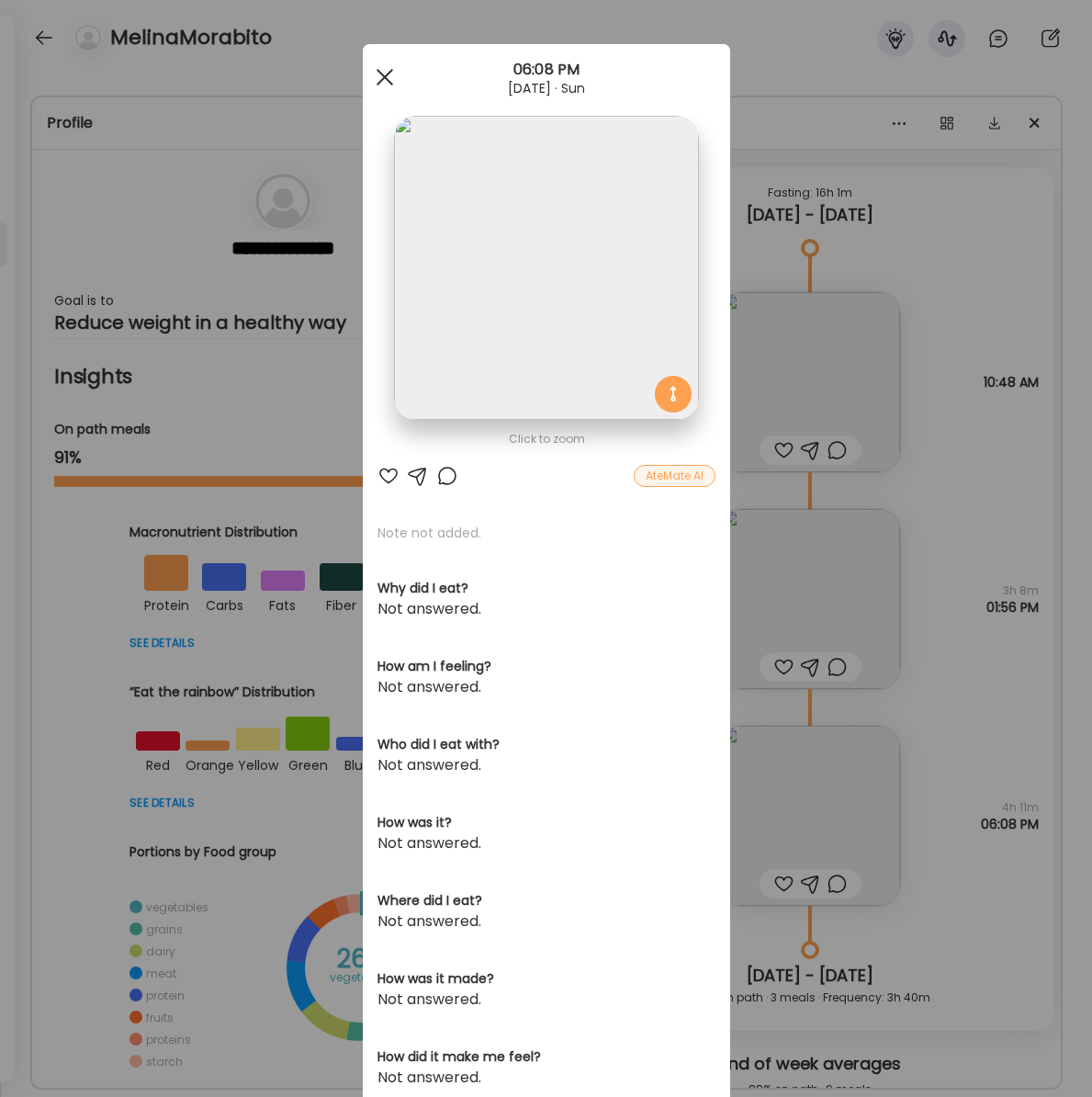
click at [384, 77] on span at bounding box center [383, 77] width 17 height 17
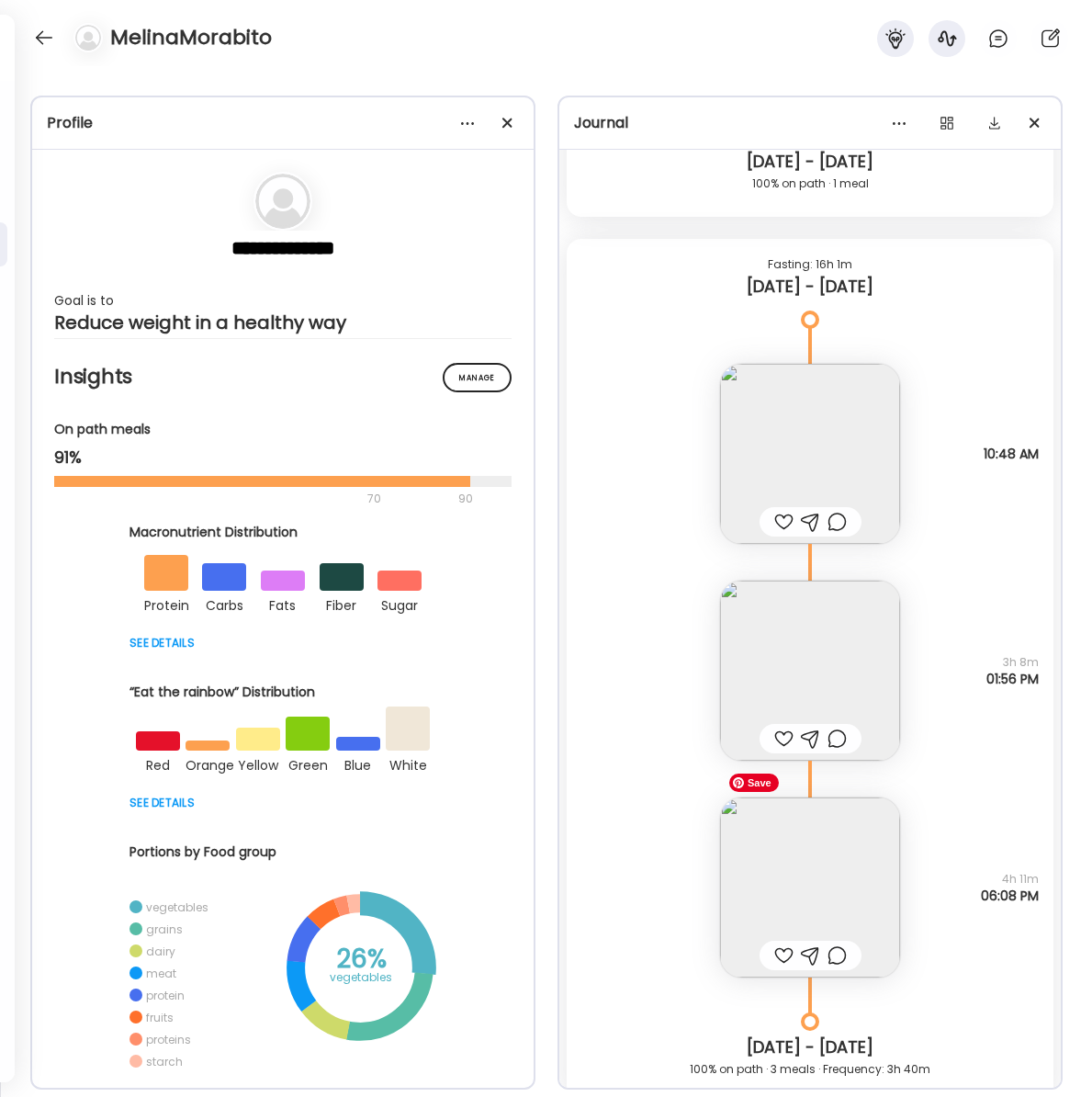
scroll to position [22541, 0]
click at [830, 881] on img at bounding box center [809, 886] width 180 height 180
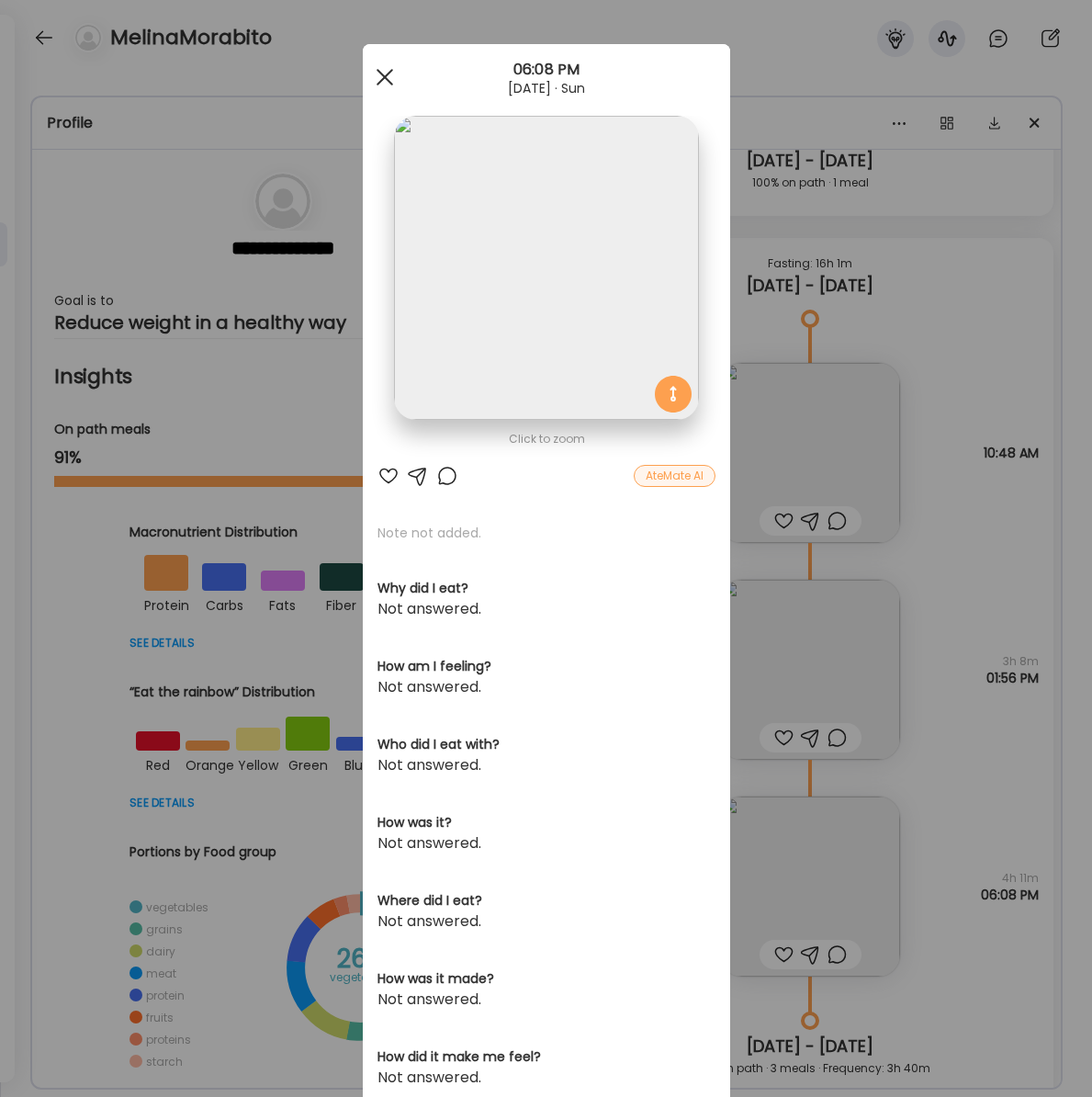
click at [383, 82] on div at bounding box center [385, 77] width 37 height 37
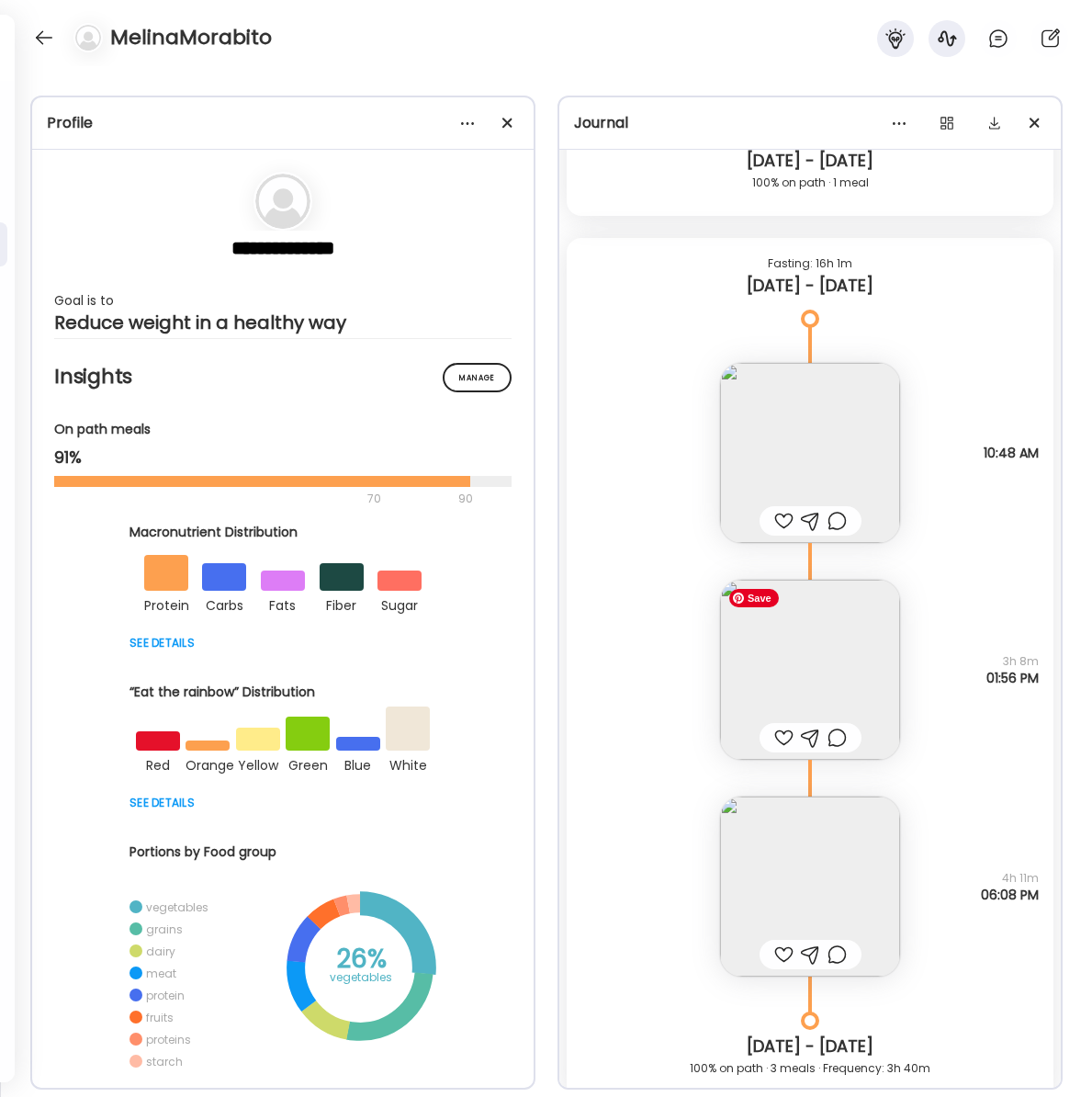
click at [829, 674] on img at bounding box center [809, 669] width 180 height 180
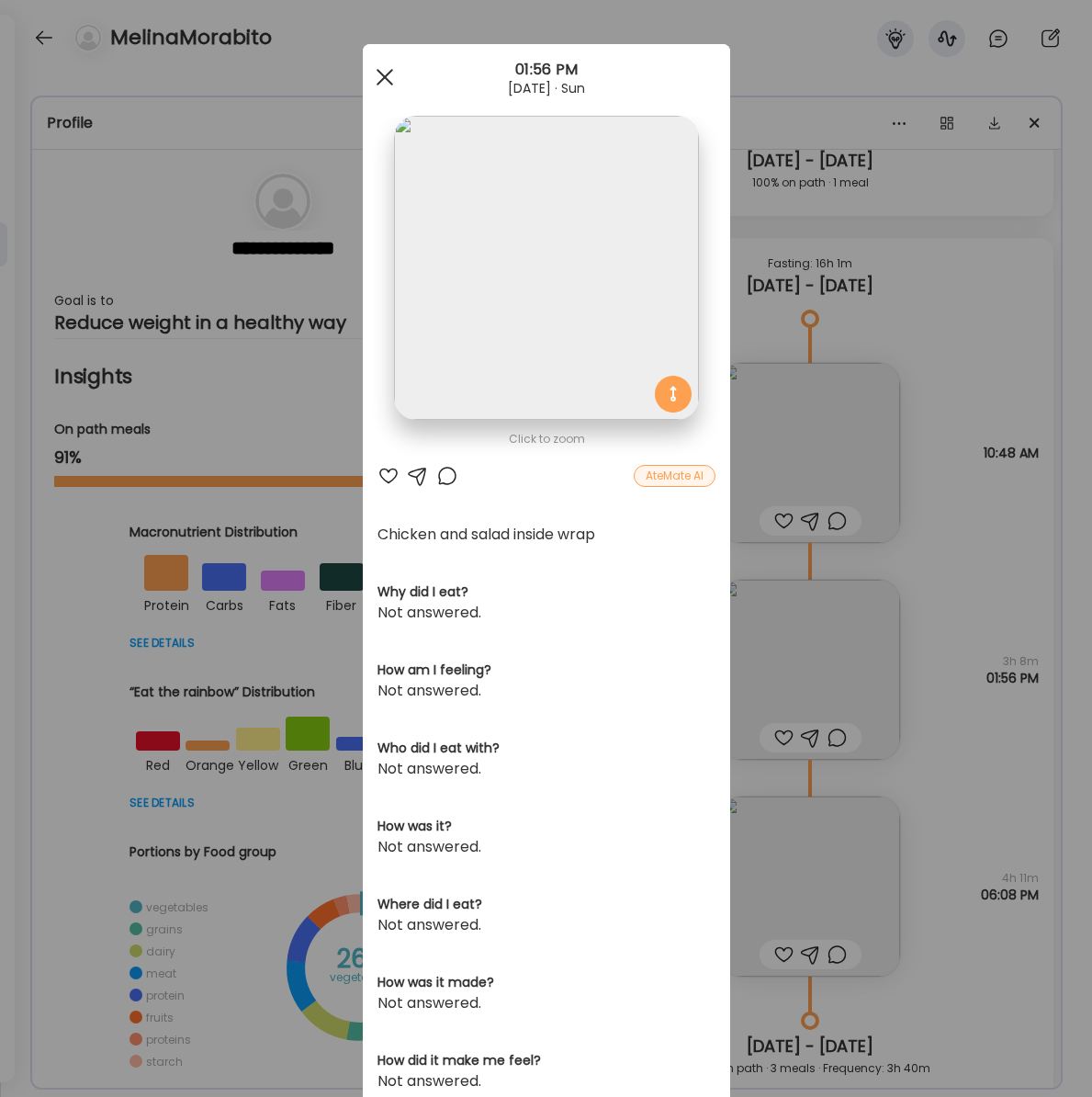
click at [384, 87] on div at bounding box center [385, 77] width 37 height 37
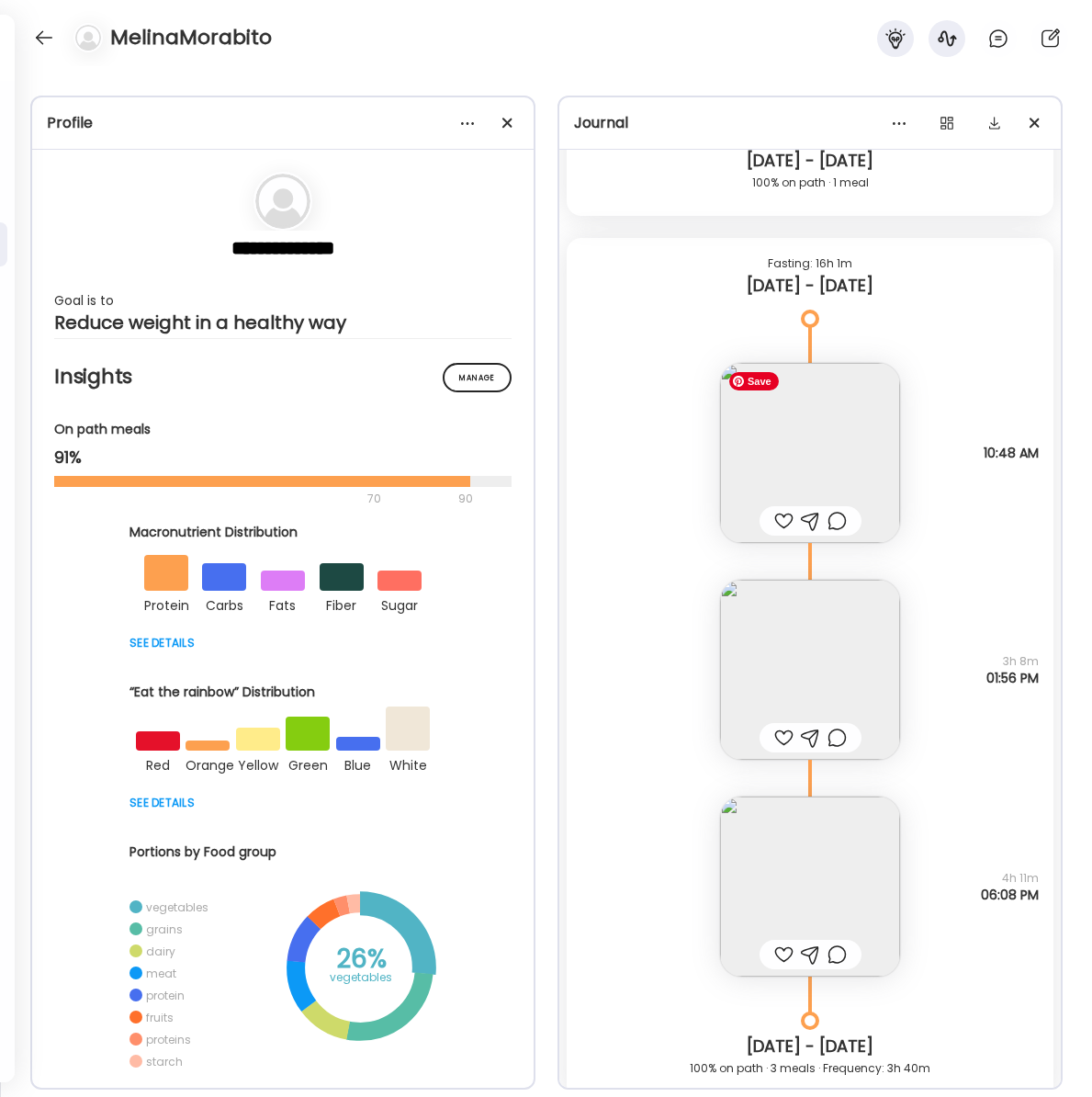
click at [798, 451] on img at bounding box center [809, 452] width 180 height 180
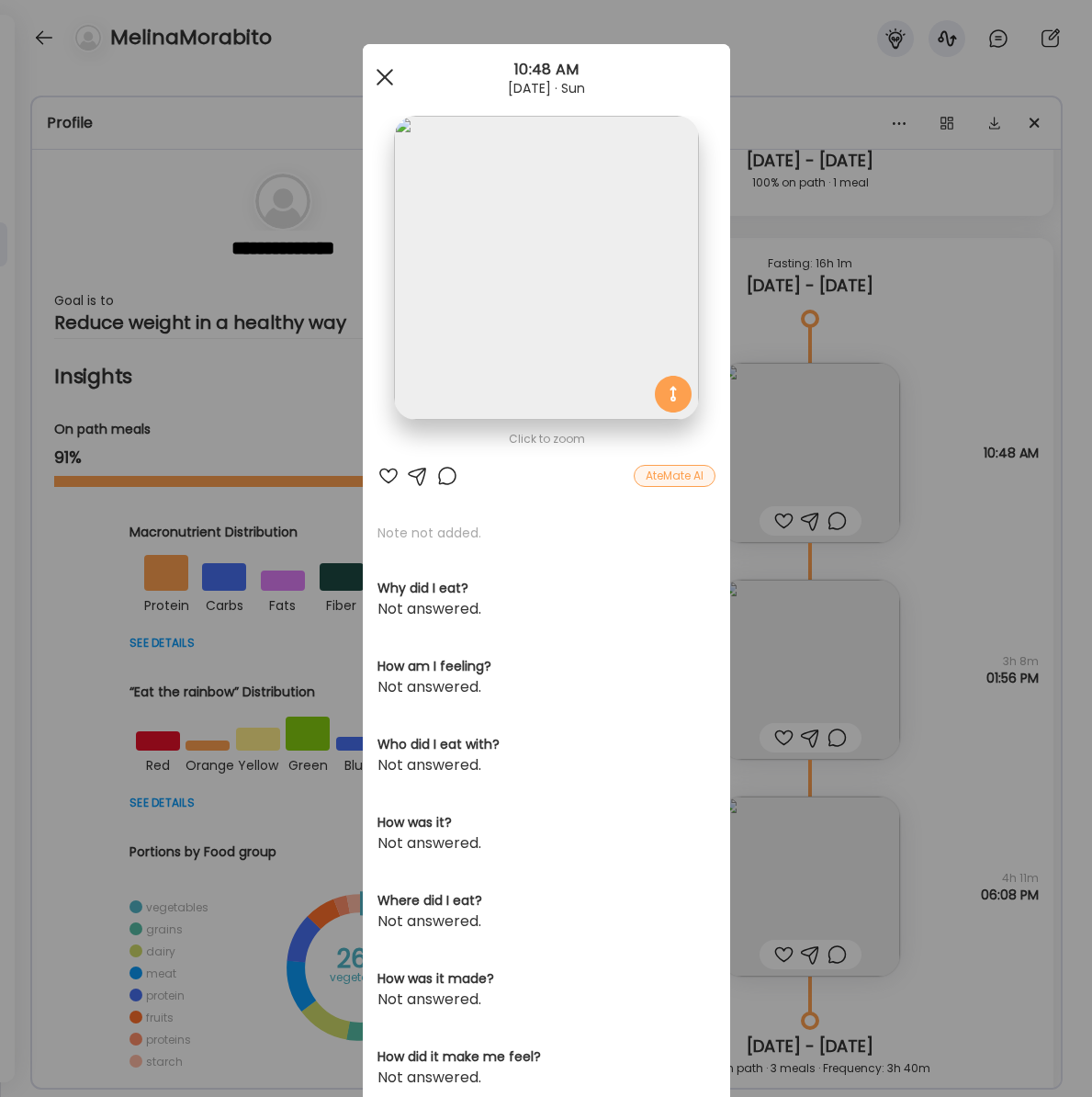
click at [386, 74] on span at bounding box center [383, 77] width 17 height 17
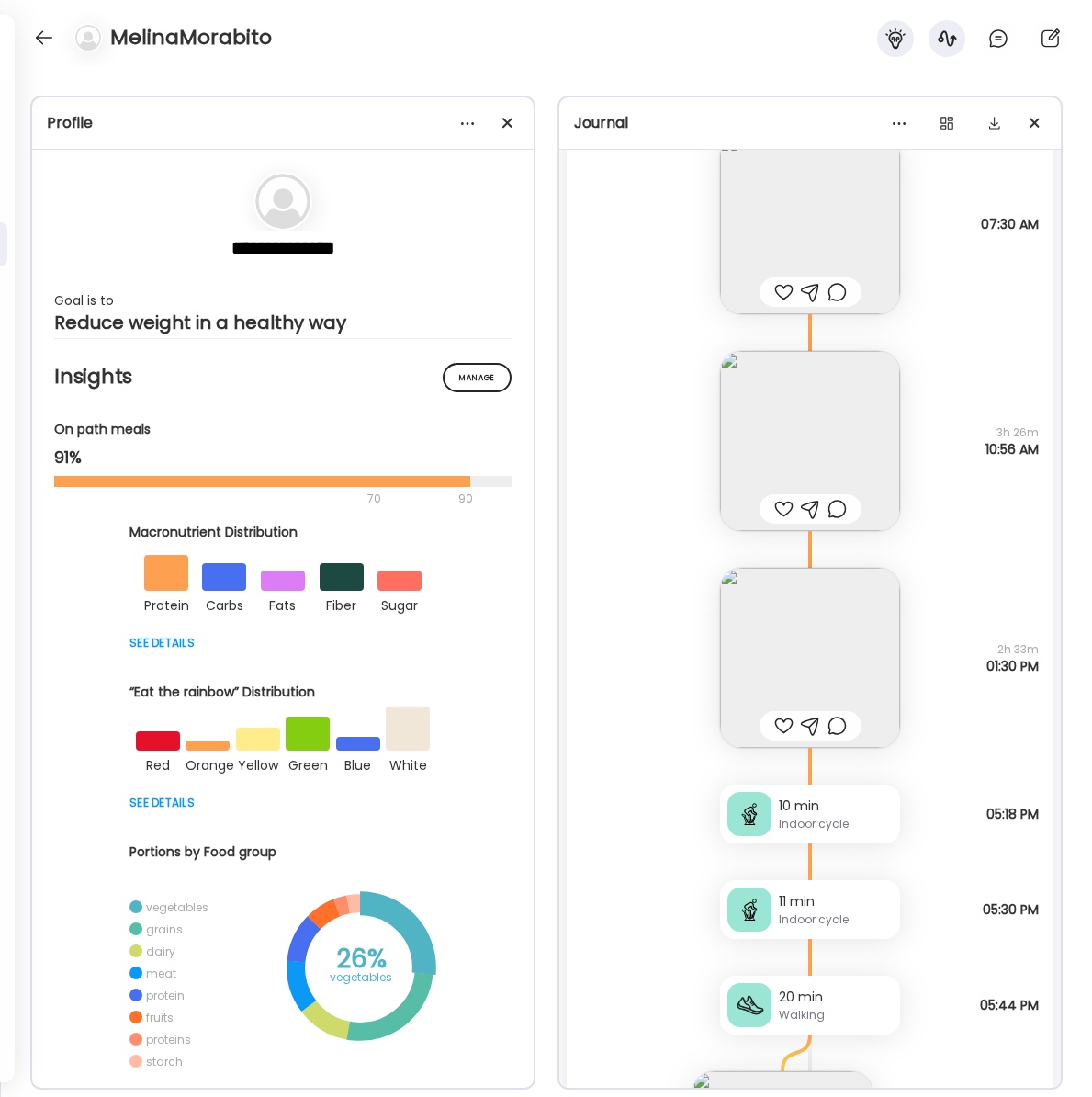
scroll to position [26379, 0]
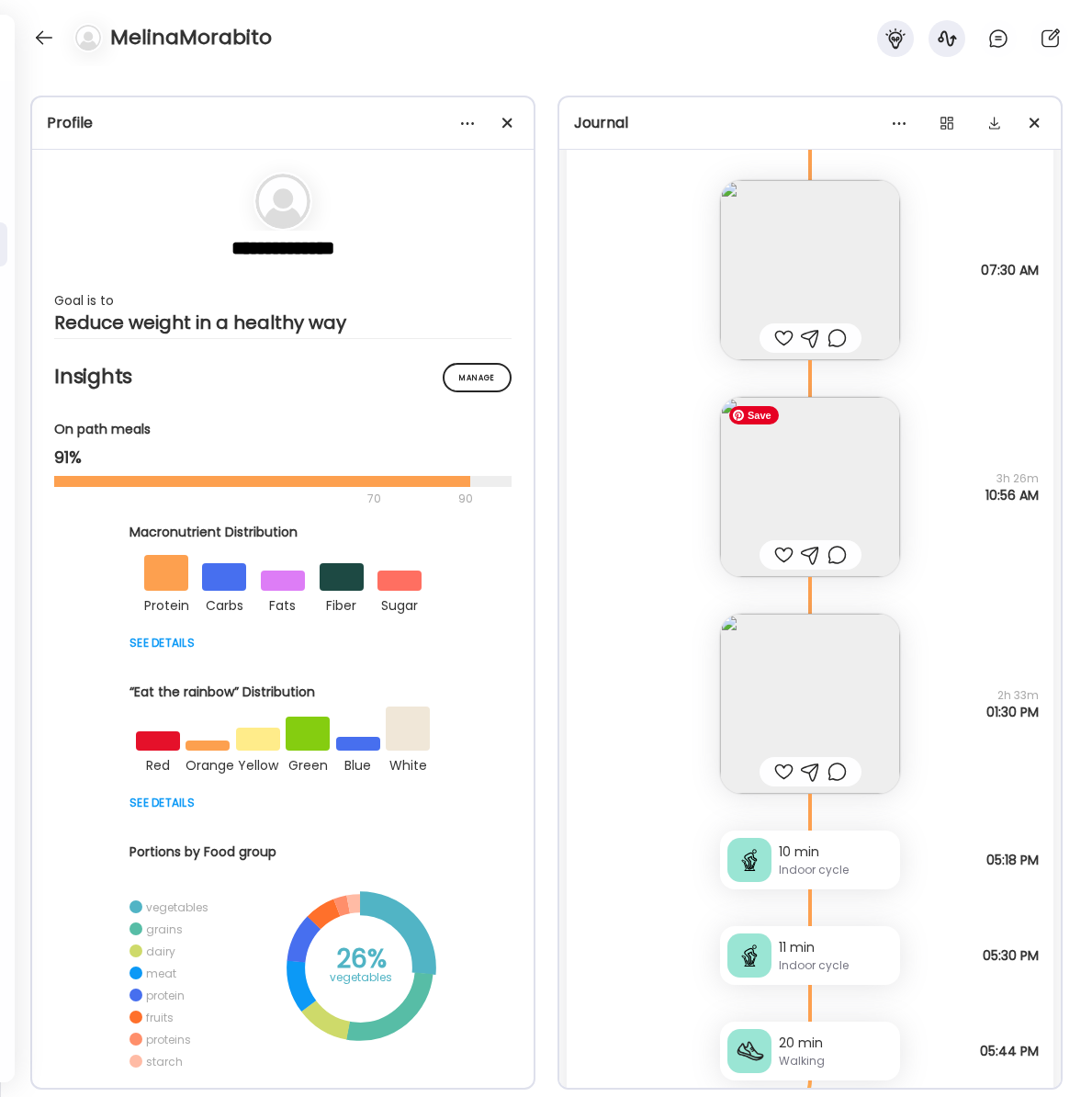
click at [829, 453] on img at bounding box center [809, 487] width 180 height 180
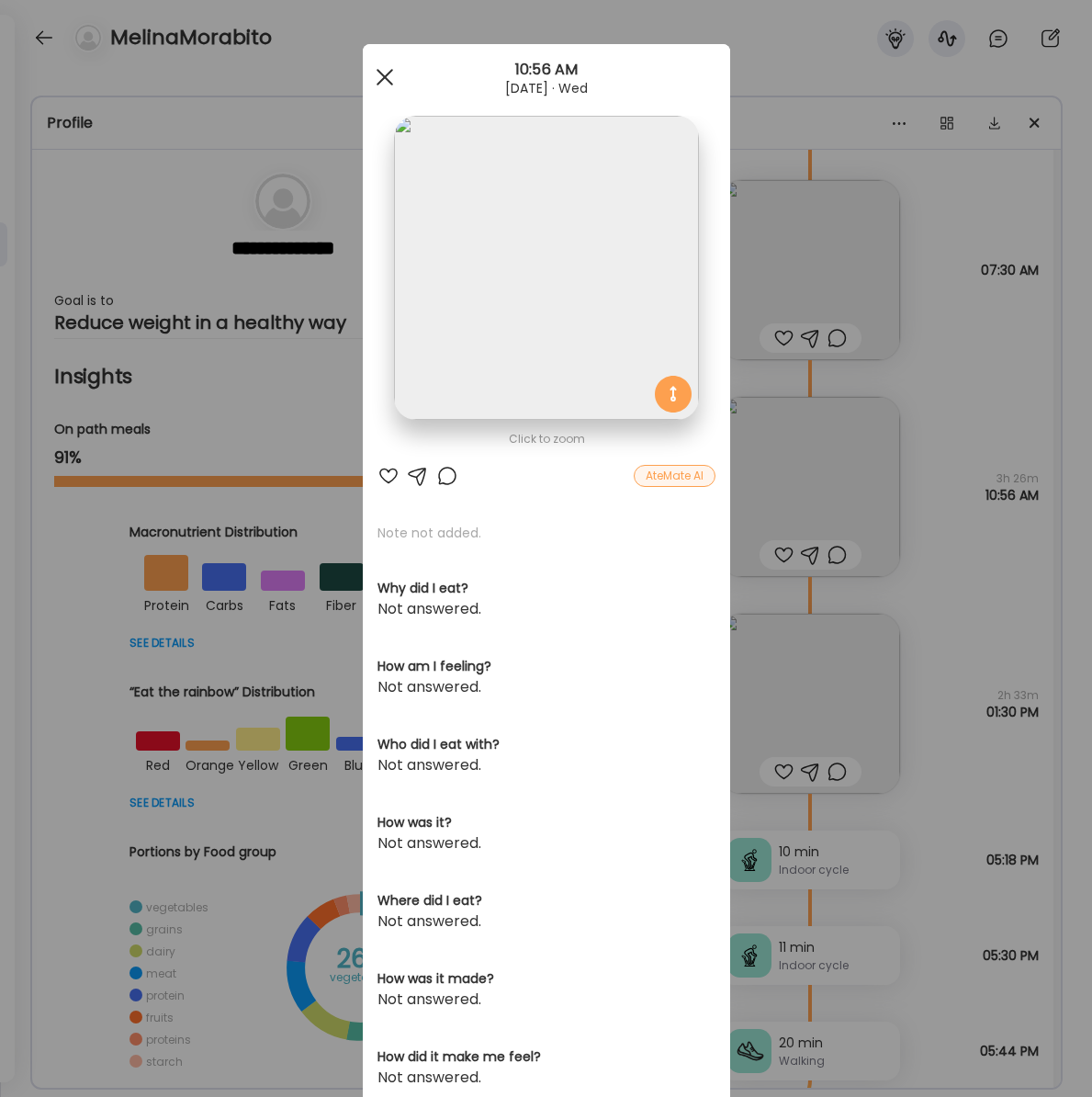
click at [381, 80] on span at bounding box center [383, 77] width 17 height 17
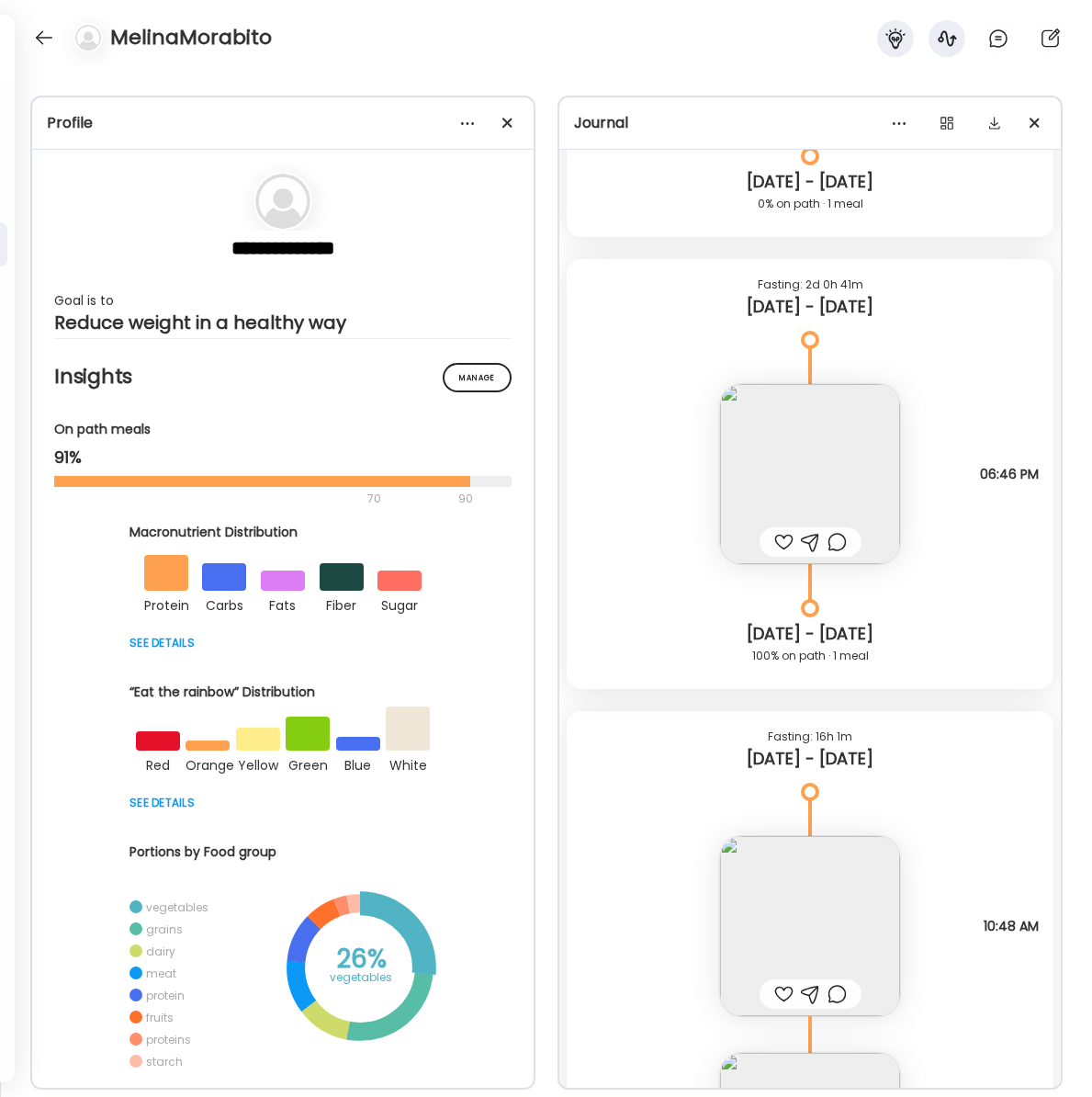
scroll to position [22030, 0]
